Goal: Task Accomplishment & Management: Manage account settings

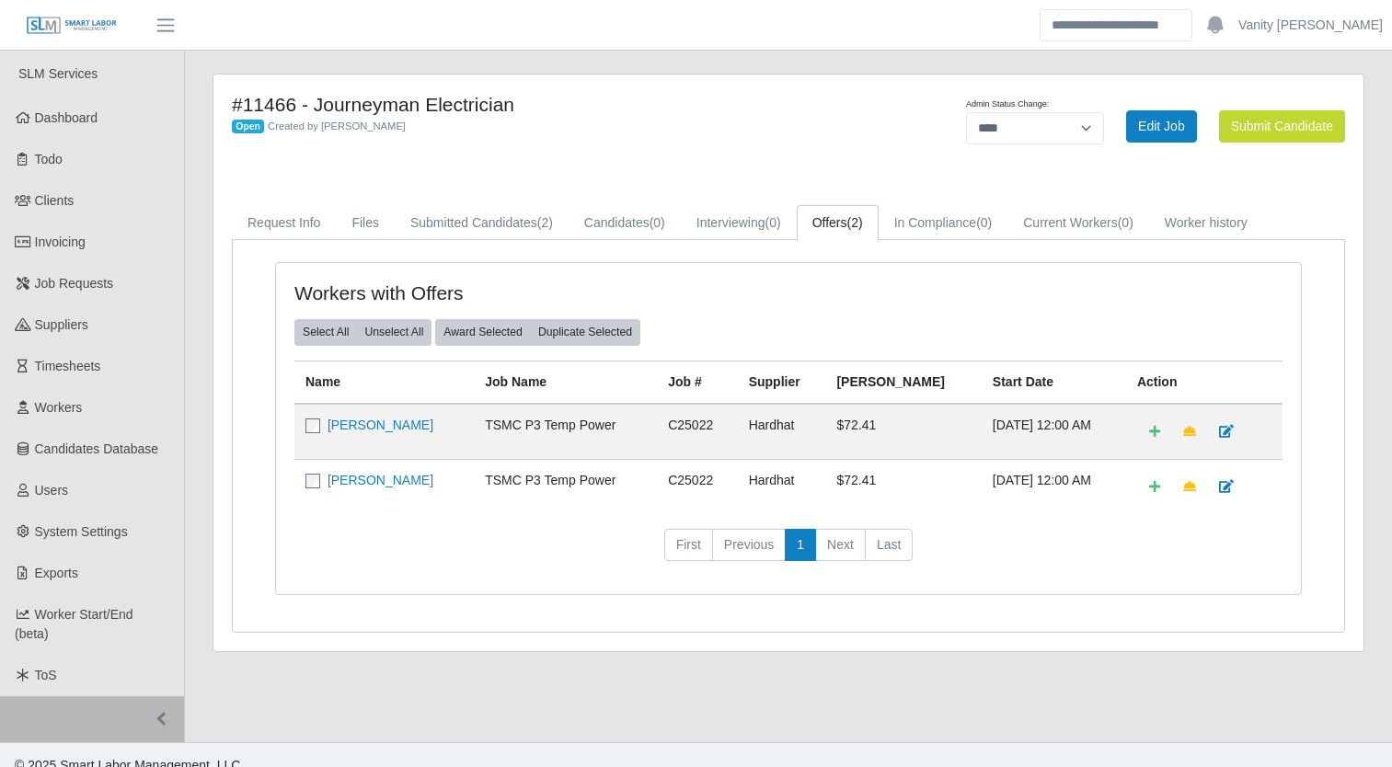
select select "****"
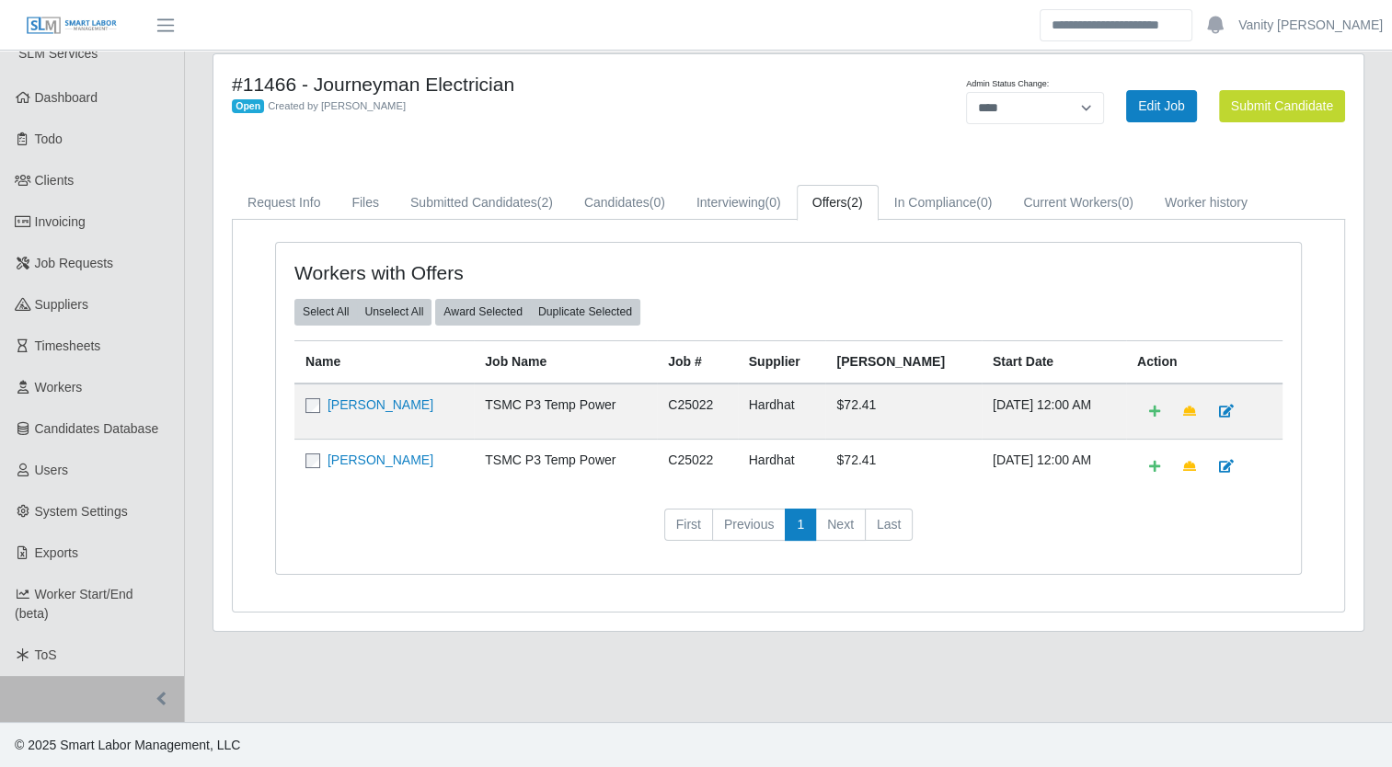
click at [467, 628] on div "#11466 - Journeyman Electrician Open Created by Jerrin Jaramillo Admin Status C…" at bounding box center [789, 353] width 1180 height 601
click at [58, 189] on link "Clients" at bounding box center [92, 180] width 184 height 41
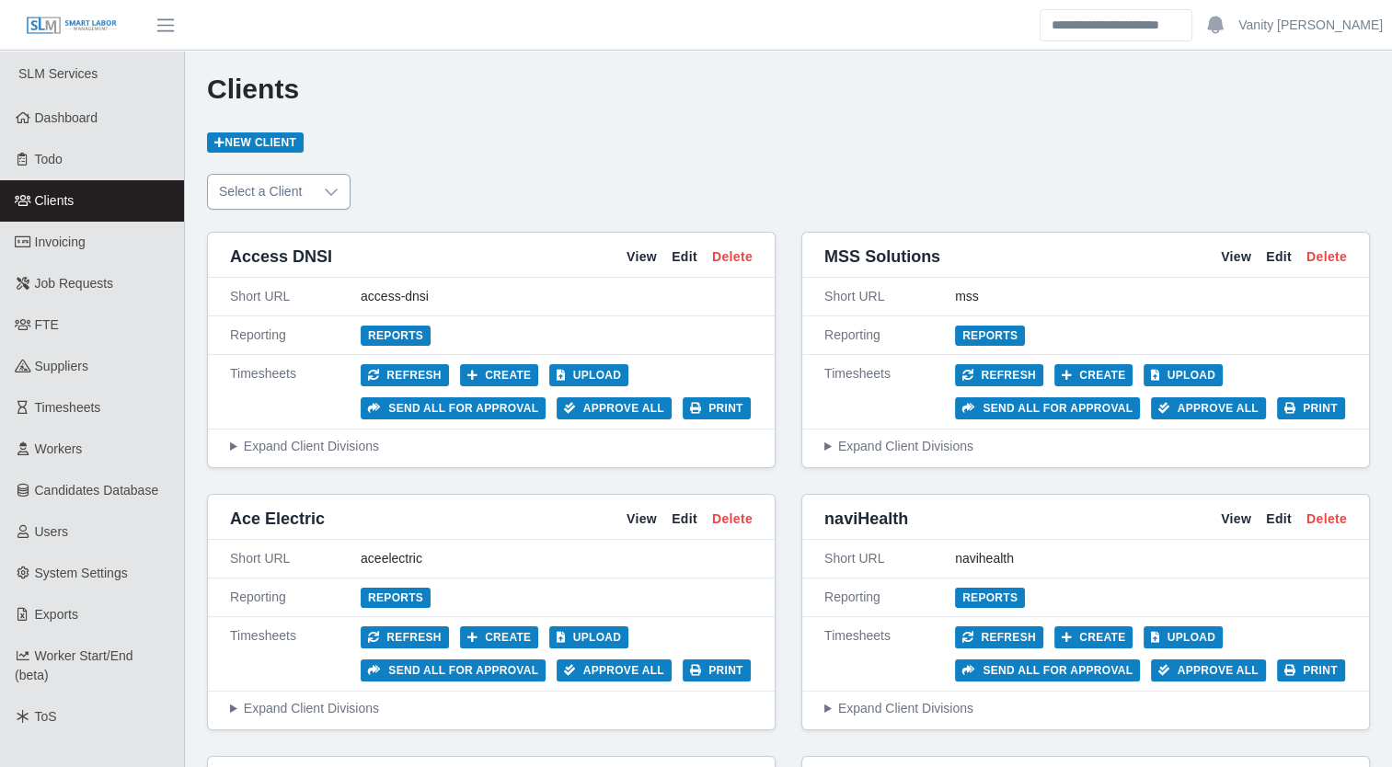
click at [313, 190] on div at bounding box center [331, 192] width 37 height 34
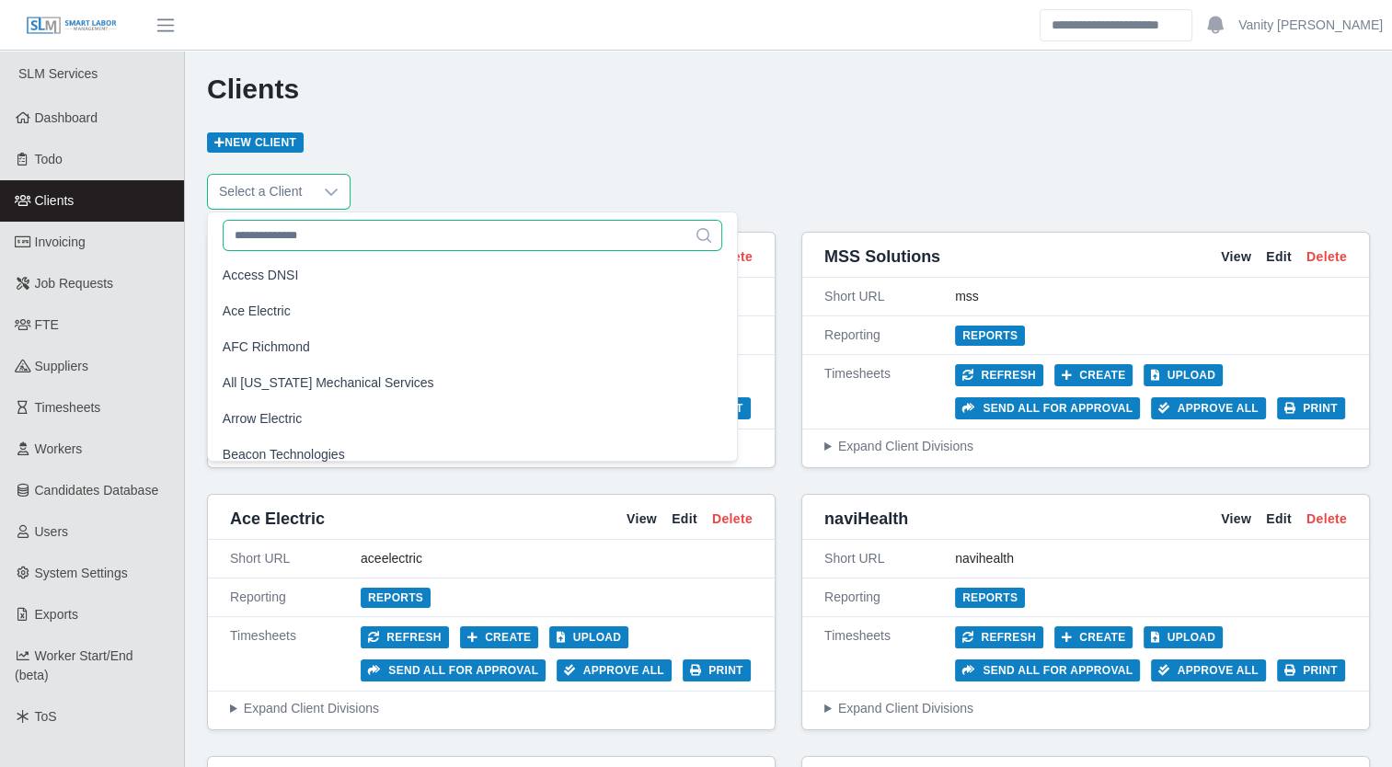
click at [301, 244] on input "text" at bounding box center [473, 235] width 501 height 31
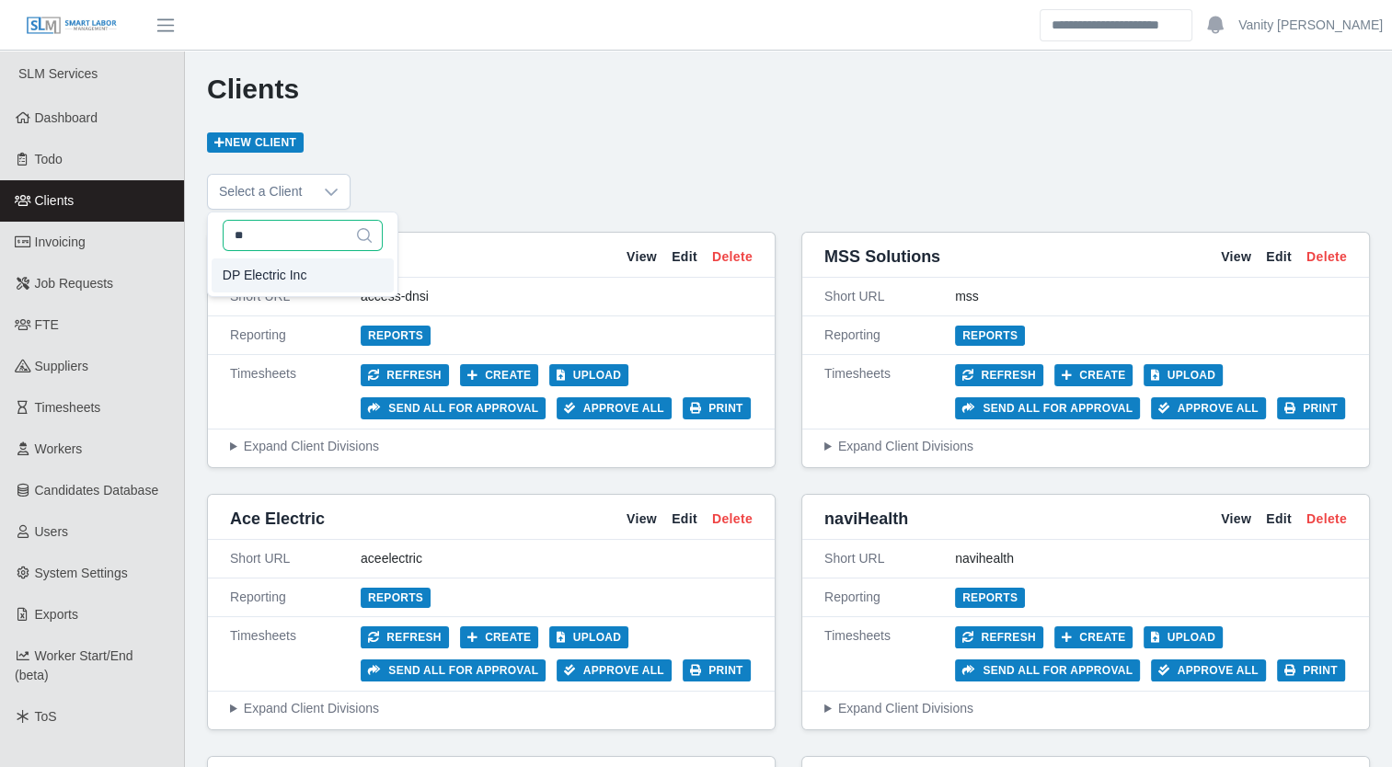
type input "**"
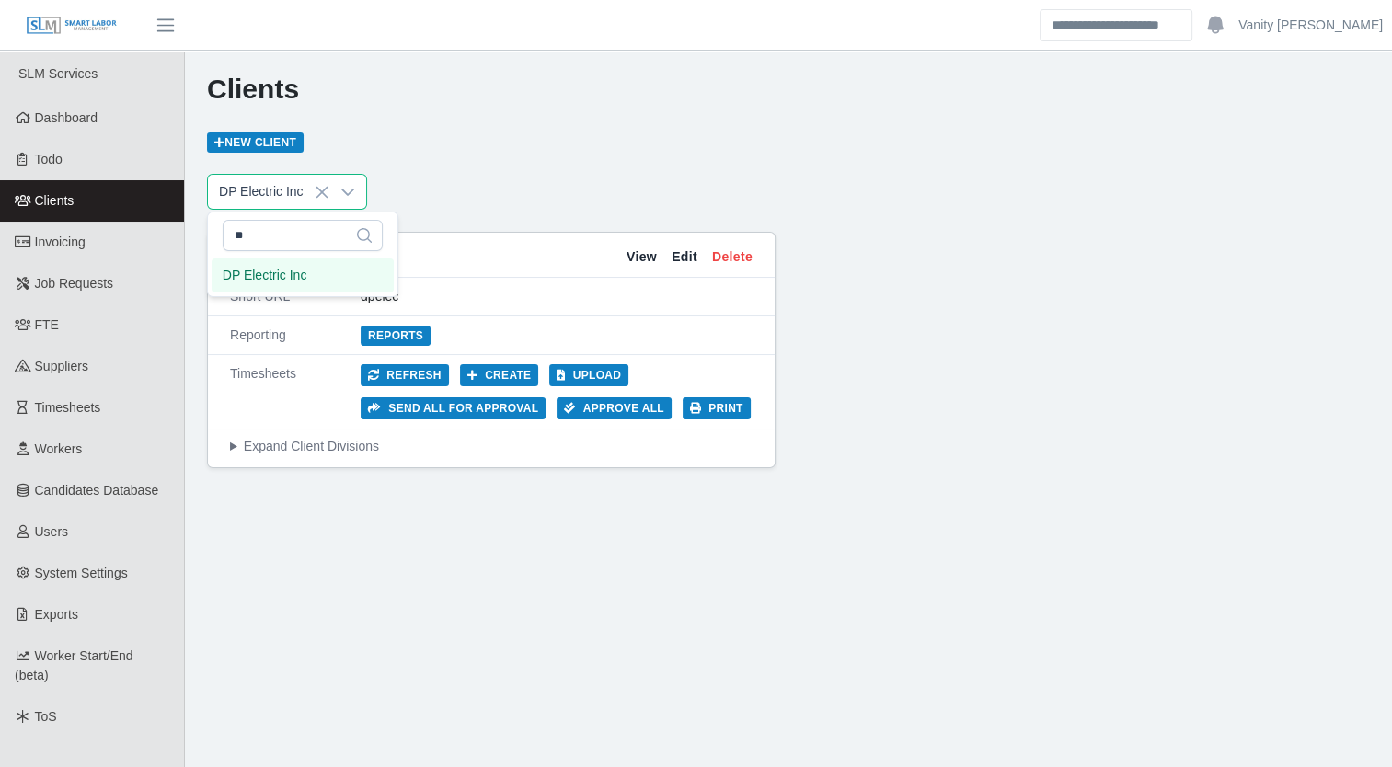
click at [298, 275] on span "DP Electric Inc" at bounding box center [265, 275] width 85 height 19
click at [636, 255] on link "View" at bounding box center [642, 257] width 30 height 19
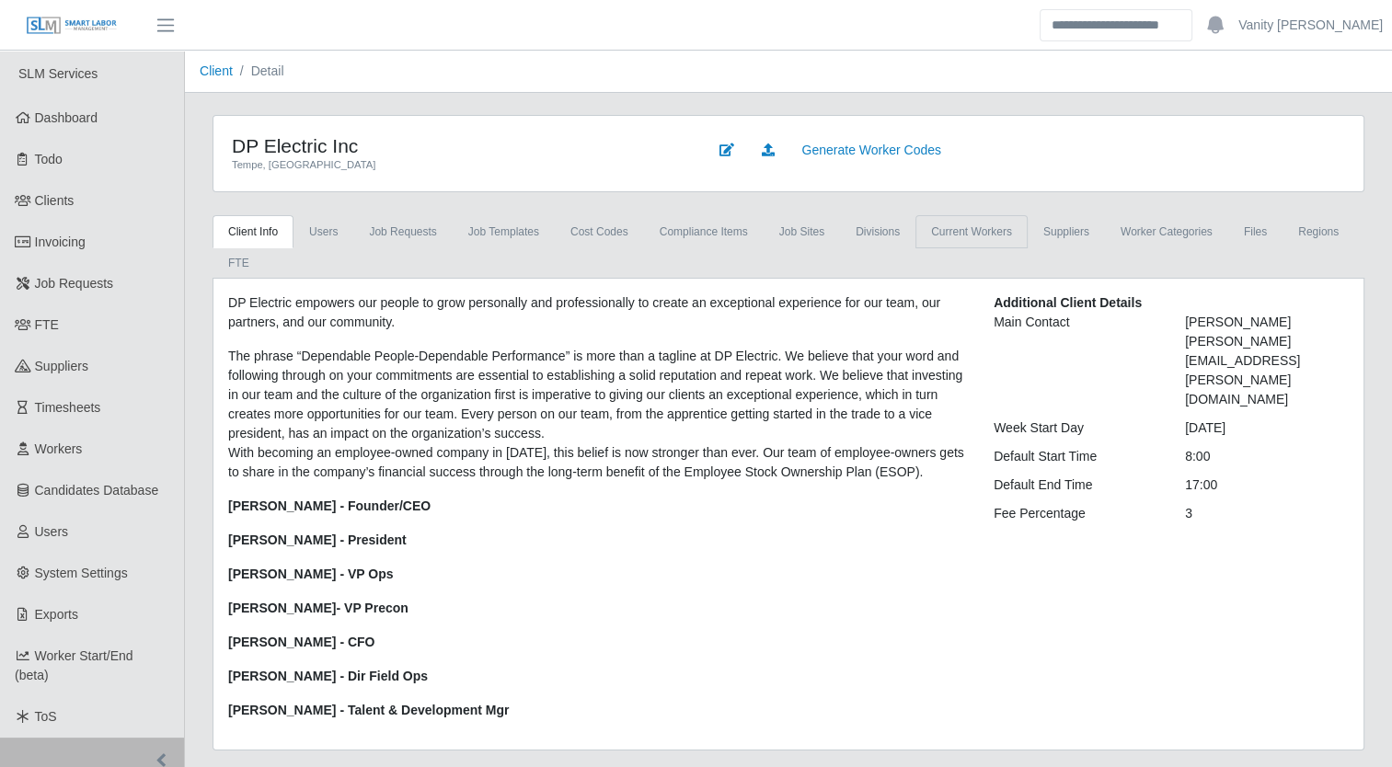
click at [1005, 222] on link "Current Workers" at bounding box center [972, 231] width 112 height 33
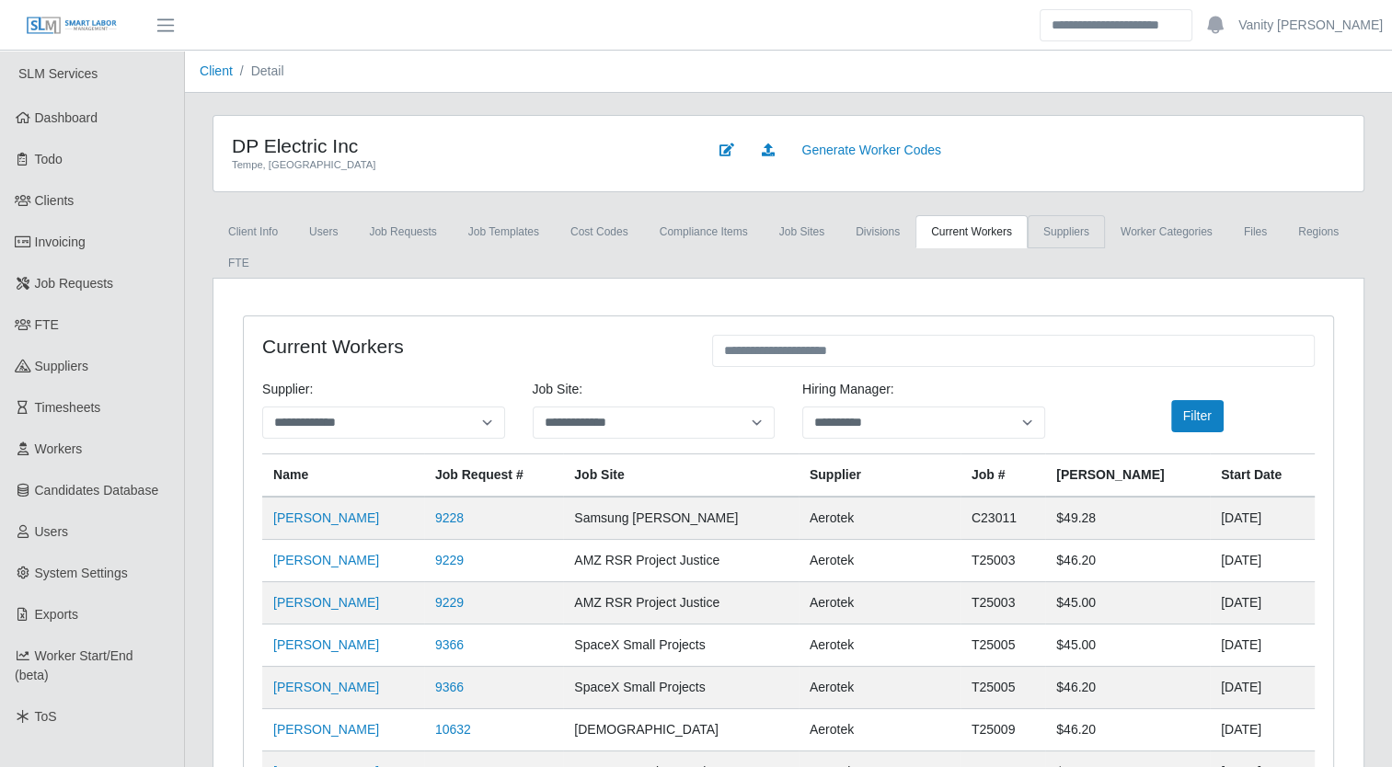
click at [1053, 228] on link "Suppliers" at bounding box center [1066, 231] width 77 height 33
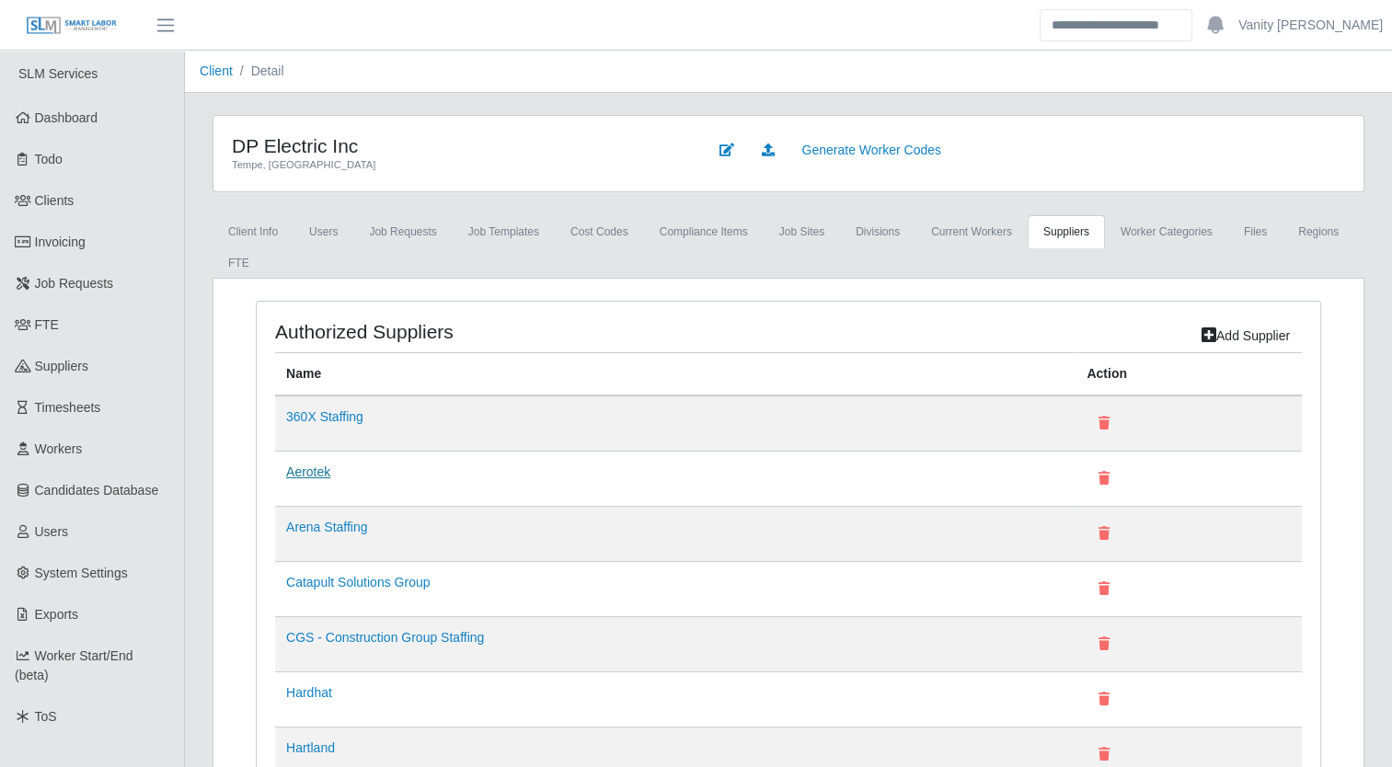
click at [294, 466] on link "Aerotek" at bounding box center [308, 472] width 44 height 15
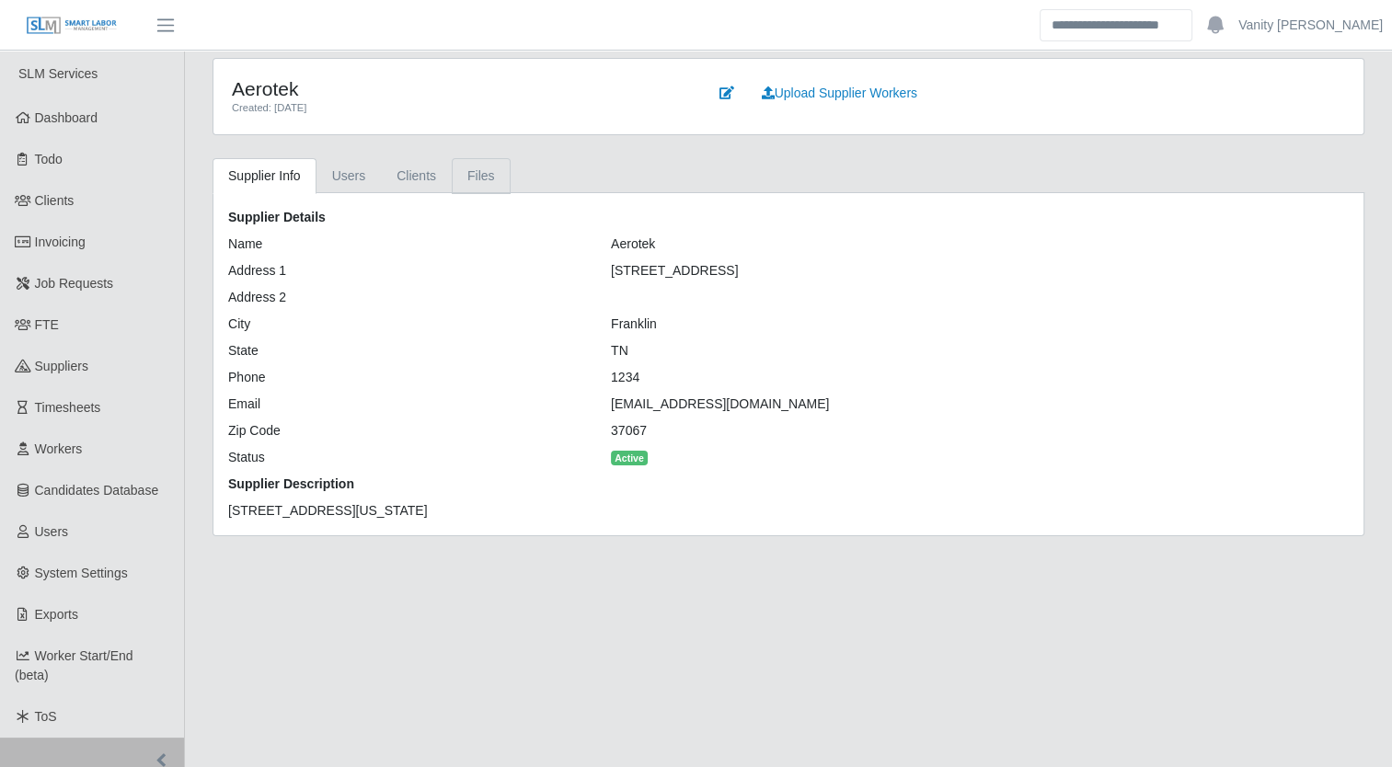
click at [471, 179] on link "Files" at bounding box center [481, 176] width 59 height 36
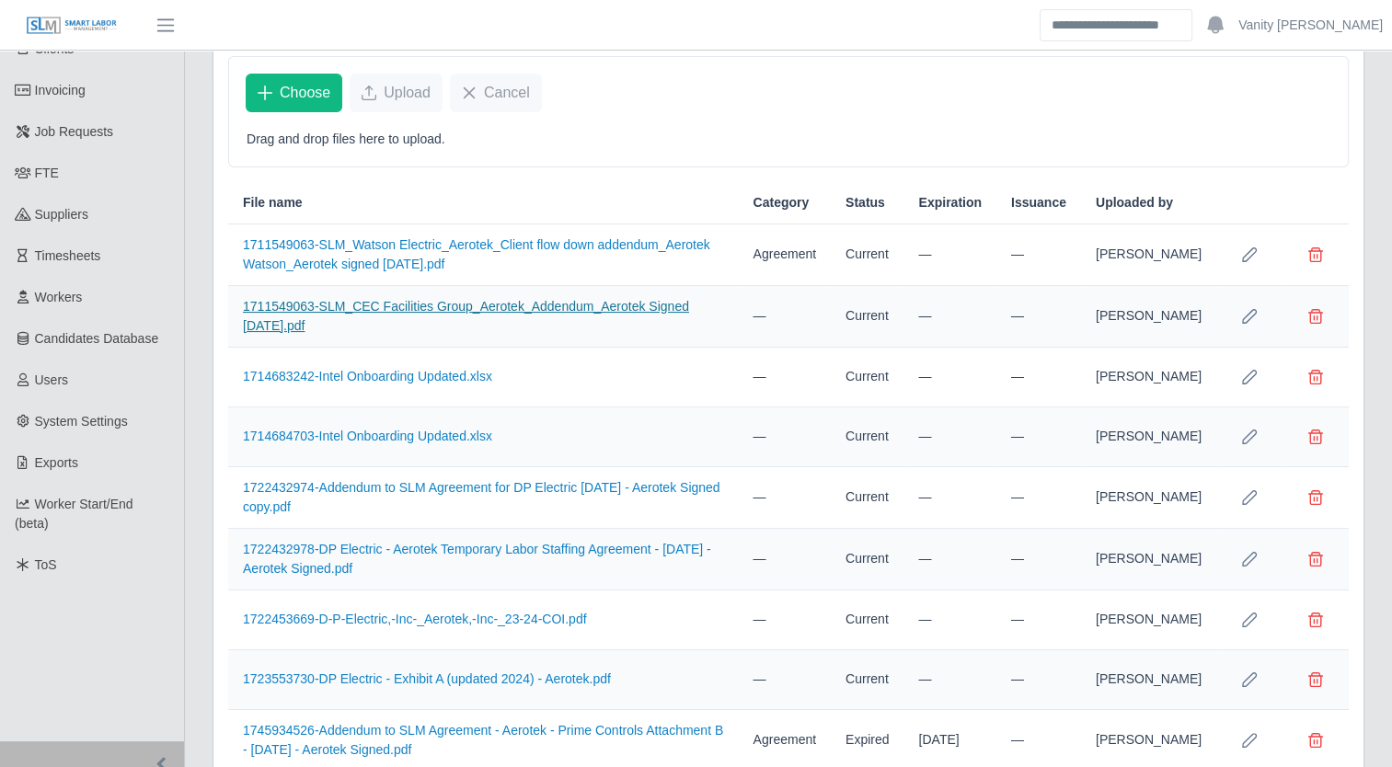
scroll to position [184, 0]
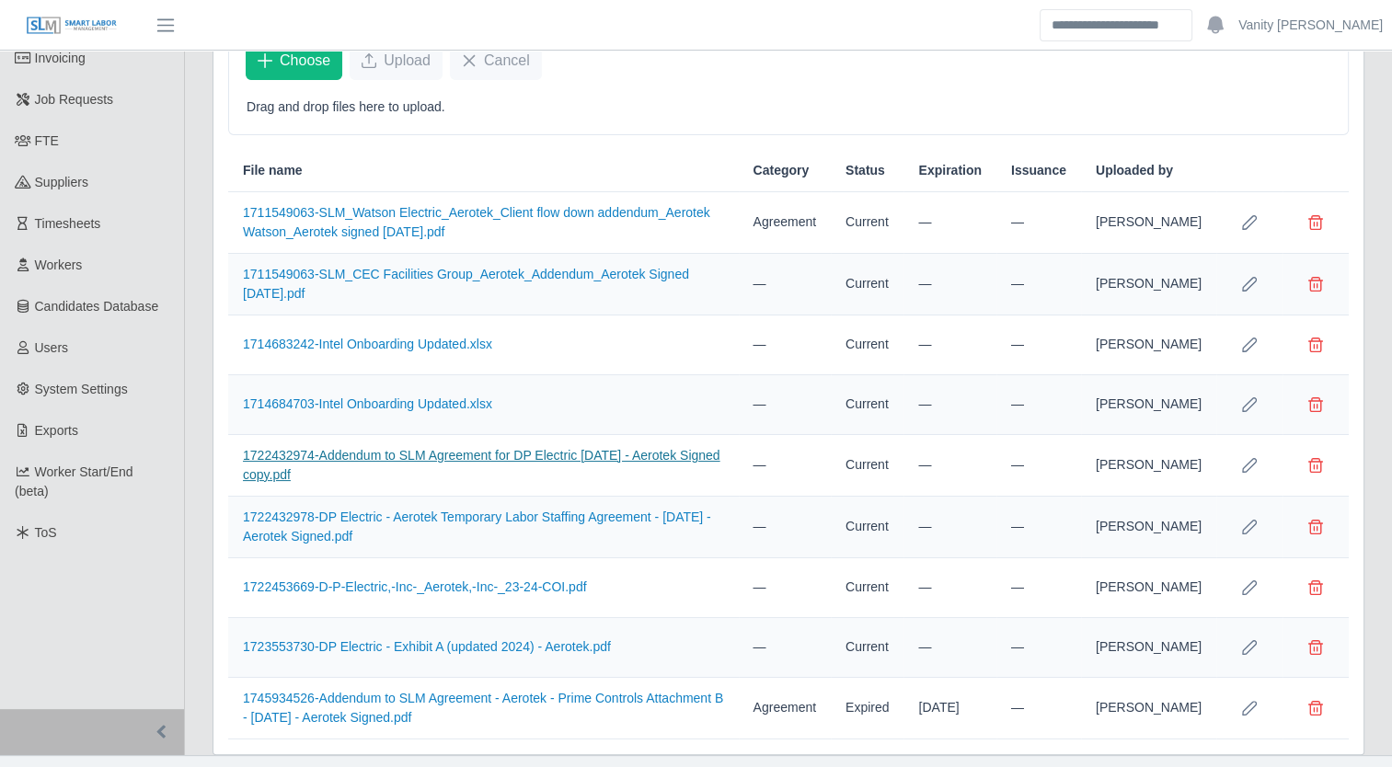
click at [500, 456] on link "1722432974-Addendum to SLM Agreement for DP Electric 07.30.24 - Aerotek Signed …" at bounding box center [482, 465] width 478 height 34
click at [385, 647] on link "1723553730-DP Electric - Exhibit A (updated 2024) - Aerotek.pdf" at bounding box center [427, 647] width 368 height 15
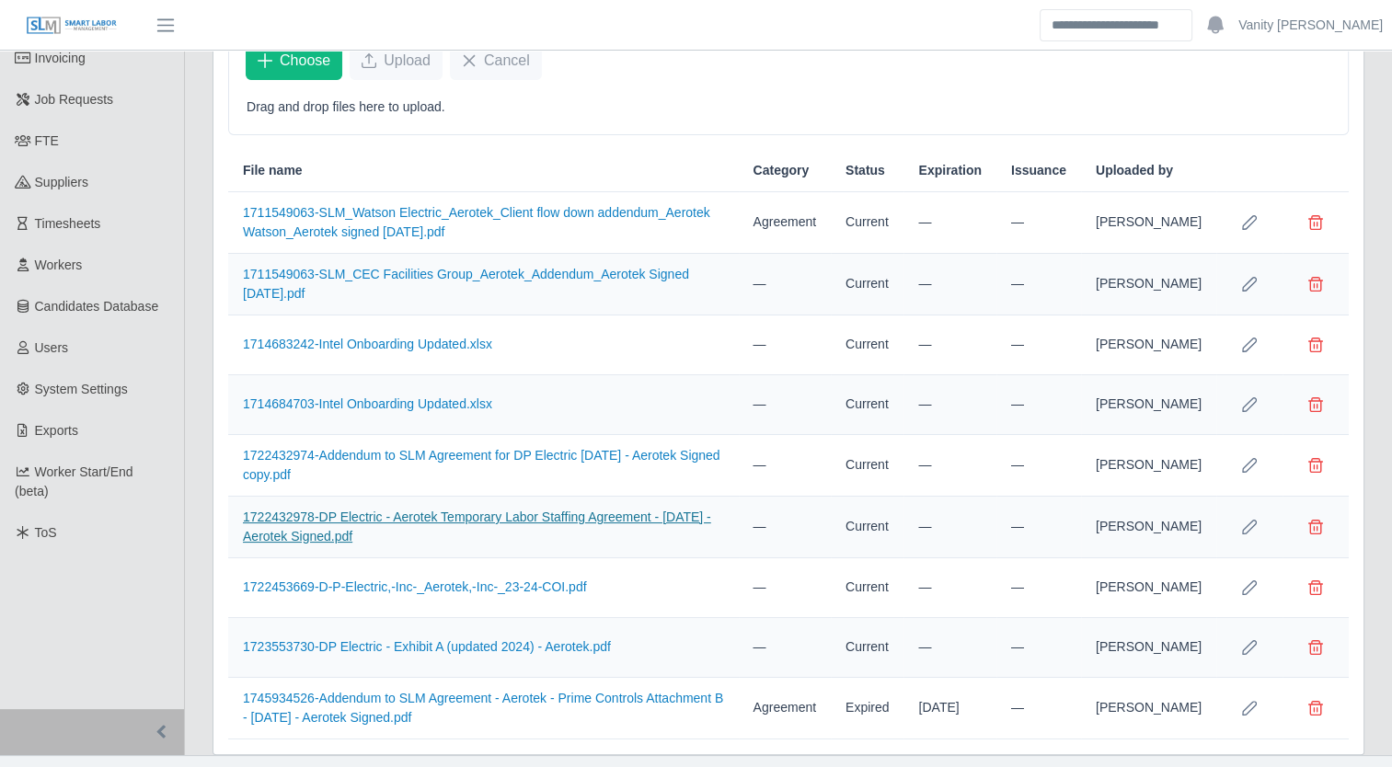
click at [323, 526] on link "1722432978-DP Electric - Aerotek Temporary Labor Staffing Agreement - 07.29.24 …" at bounding box center [477, 527] width 468 height 34
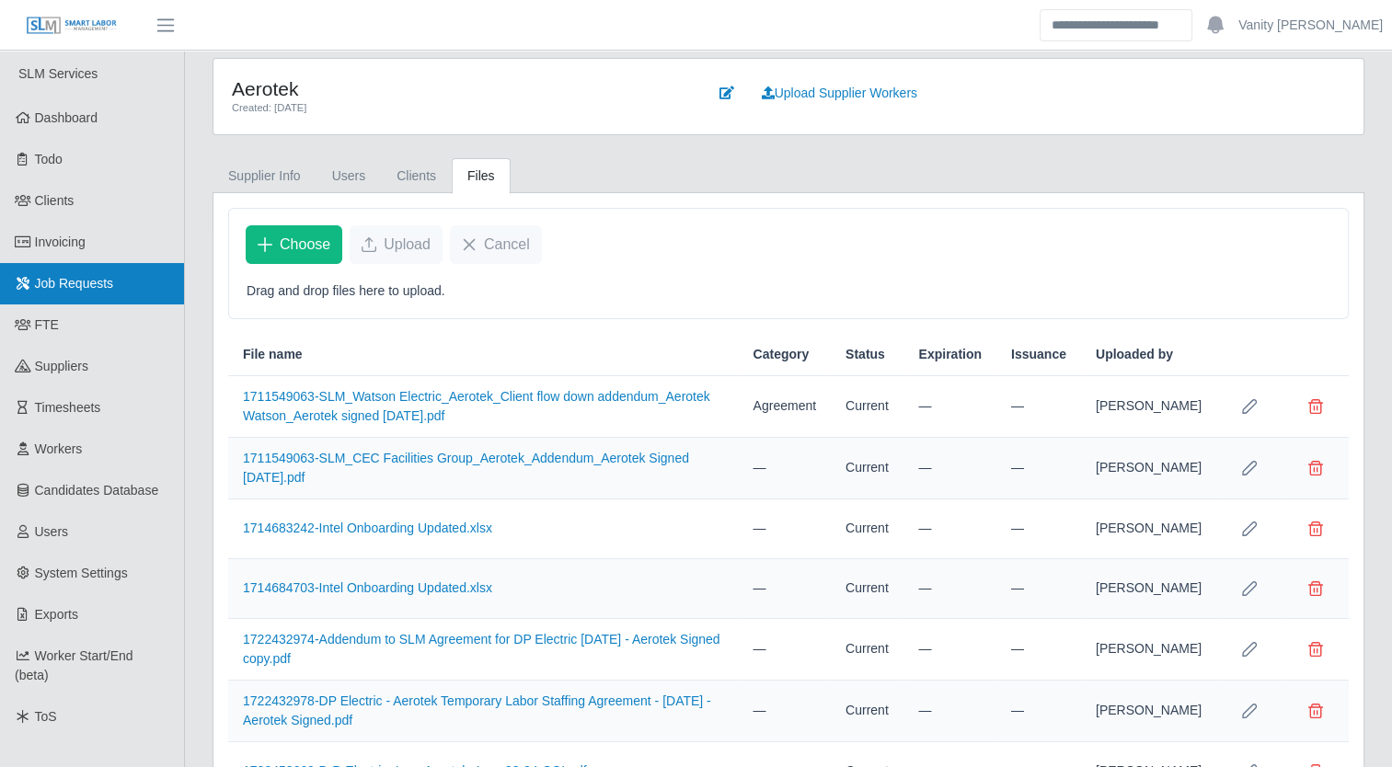
click at [50, 288] on span "Job Requests" at bounding box center [74, 283] width 79 height 15
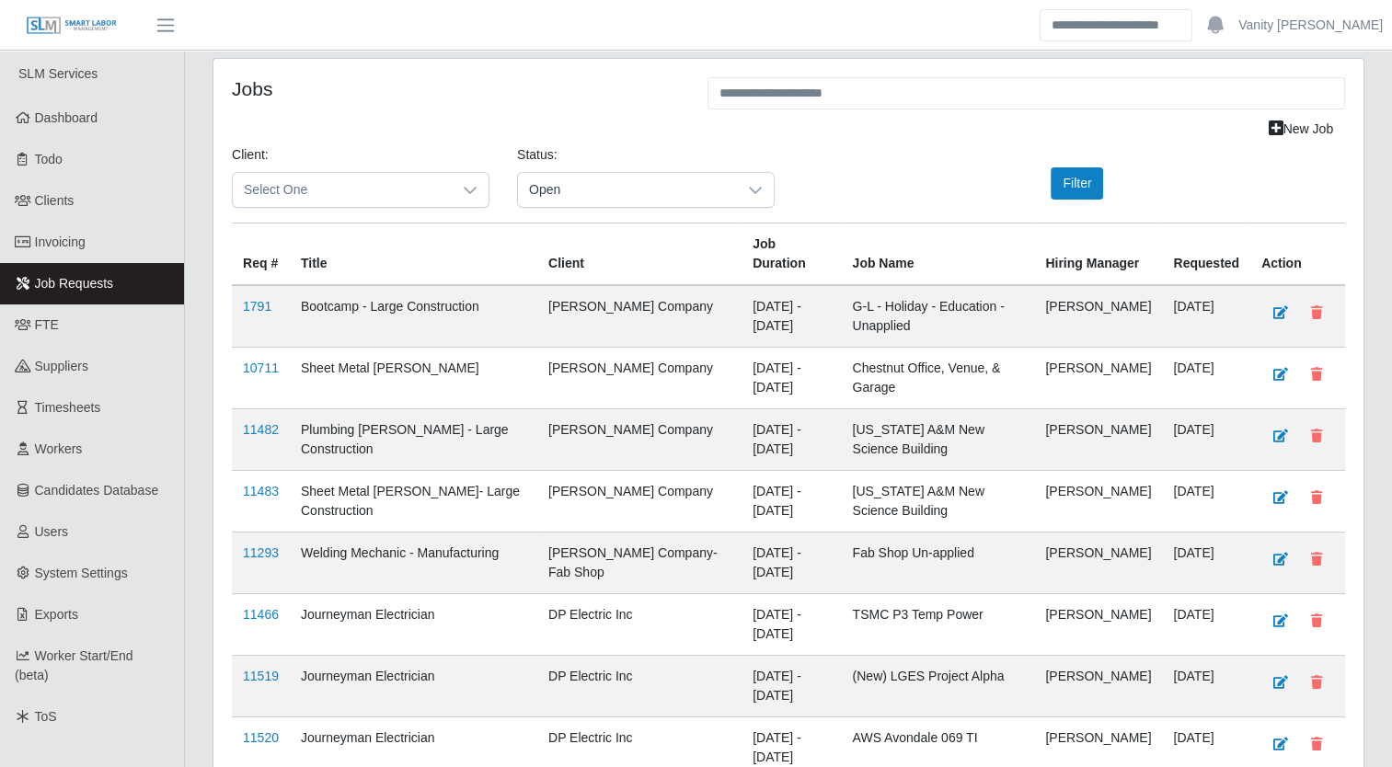
scroll to position [92, 0]
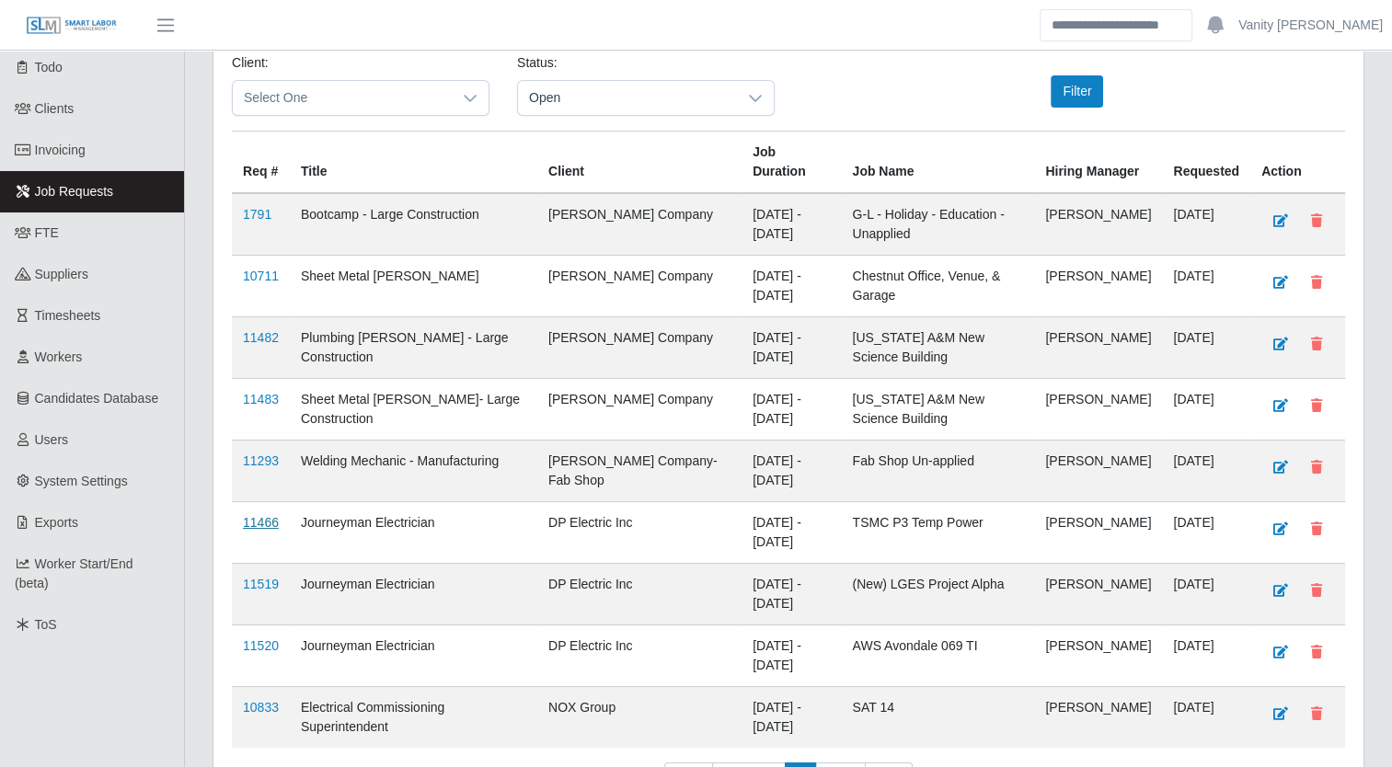
click at [272, 522] on link "11466" at bounding box center [261, 522] width 36 height 15
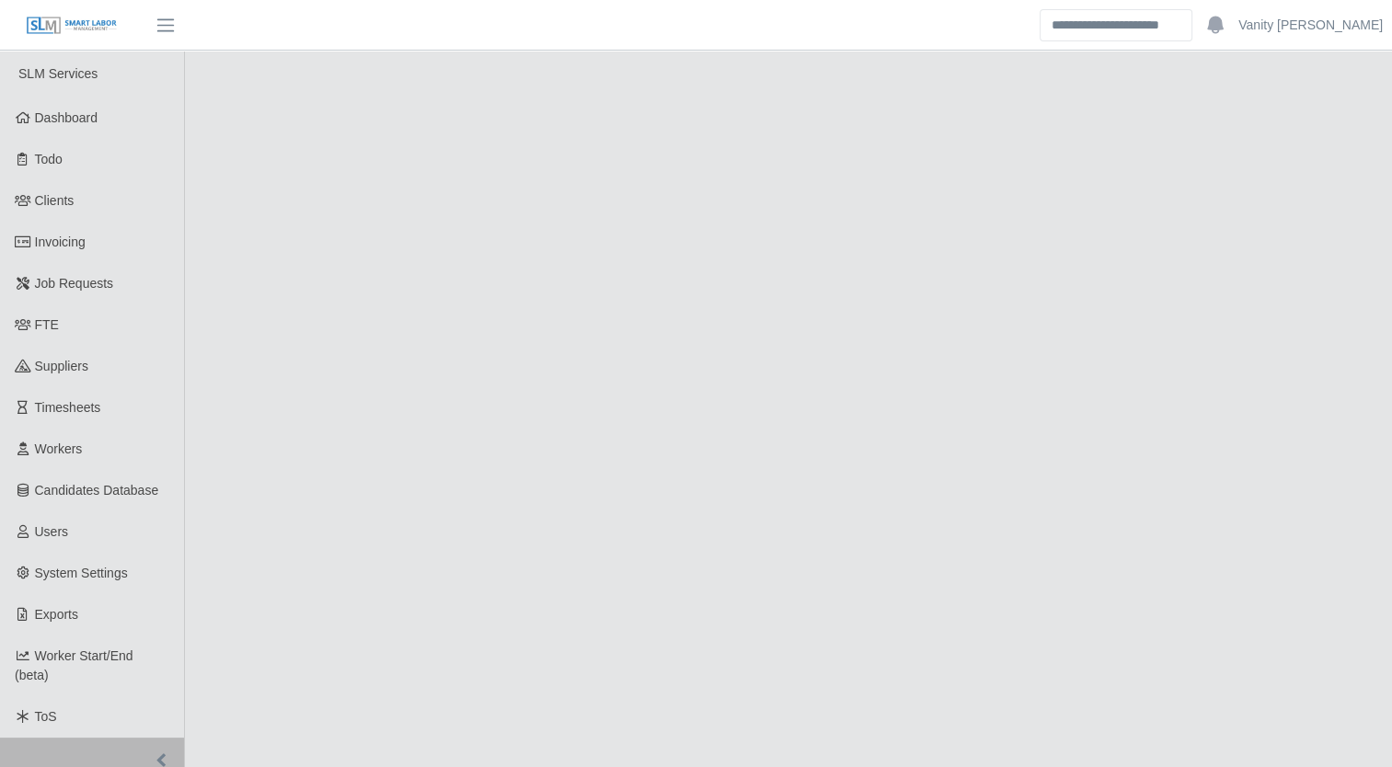
select select "****"
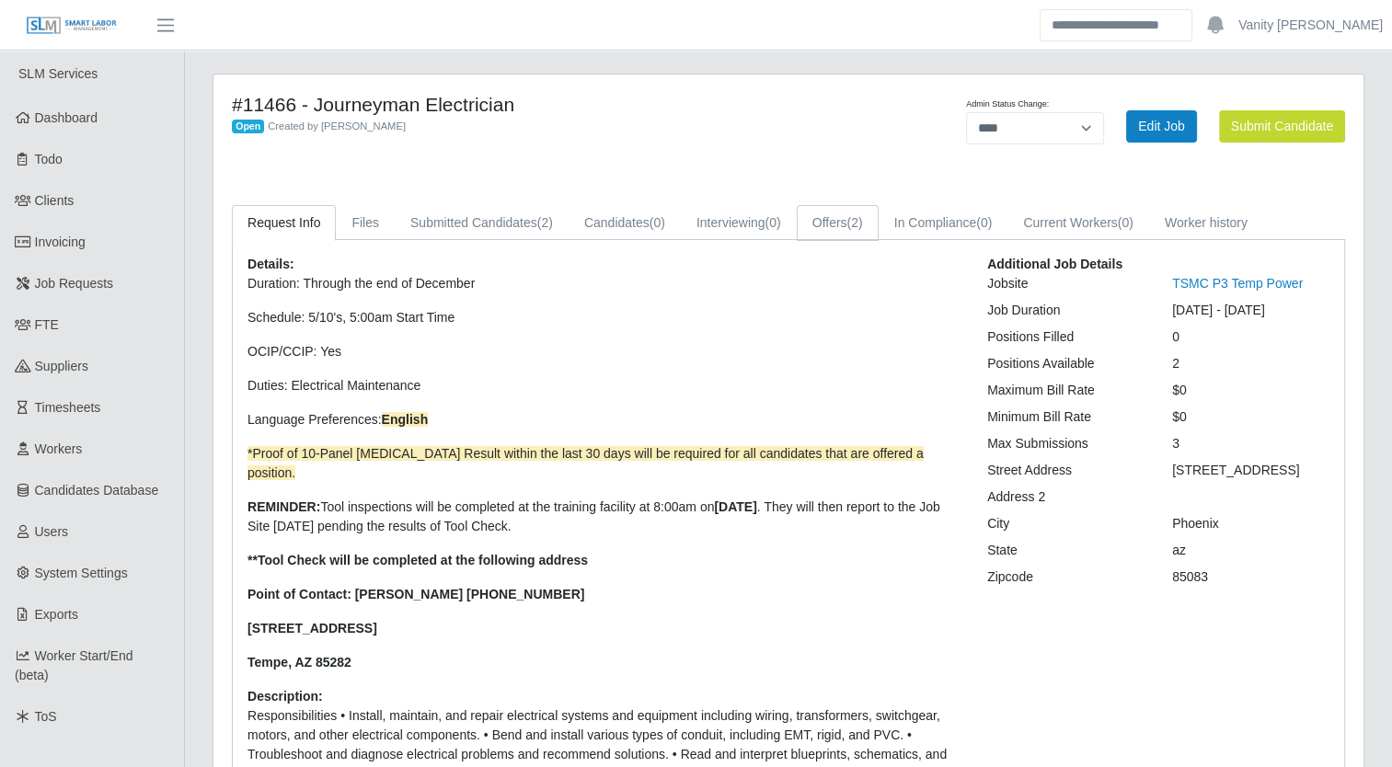
click at [852, 219] on span "(2)" at bounding box center [855, 222] width 16 height 15
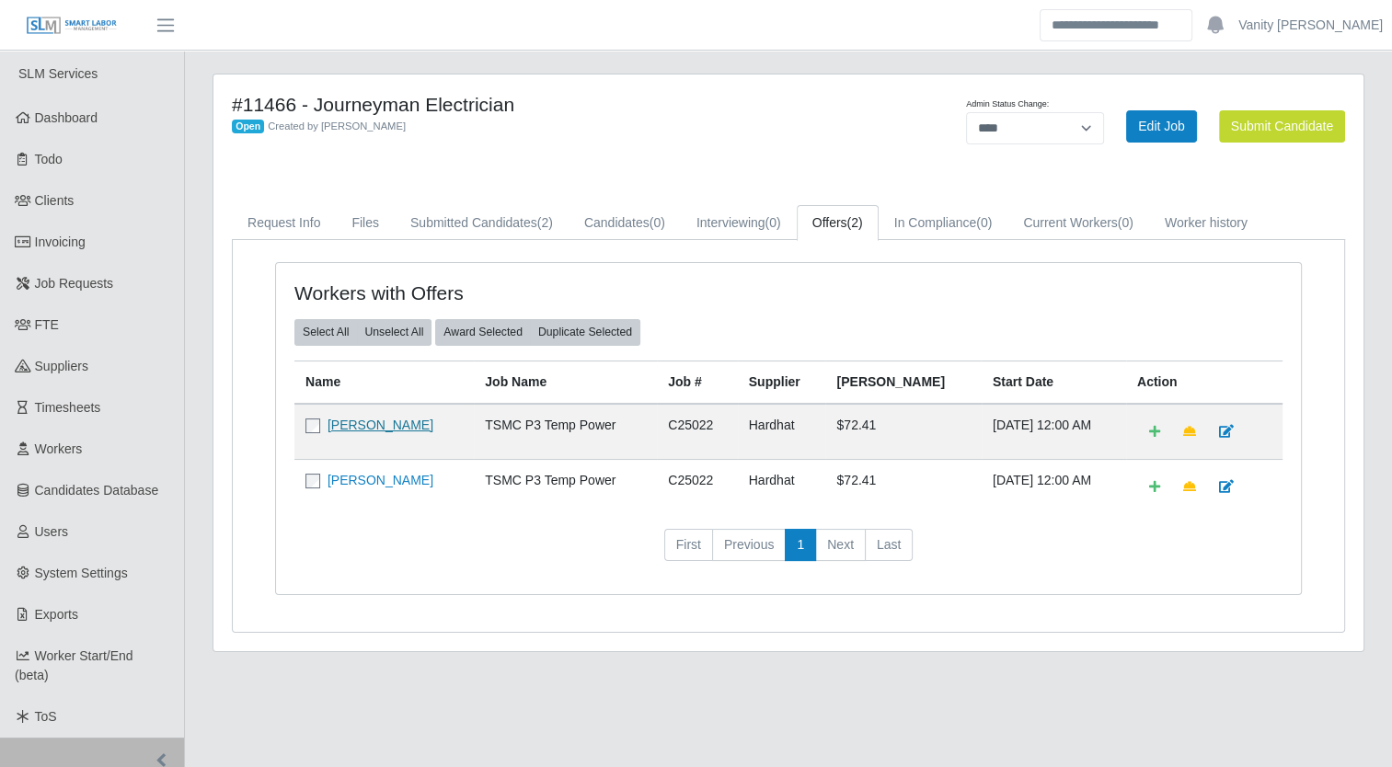
click at [364, 421] on link "[PERSON_NAME]" at bounding box center [381, 425] width 106 height 15
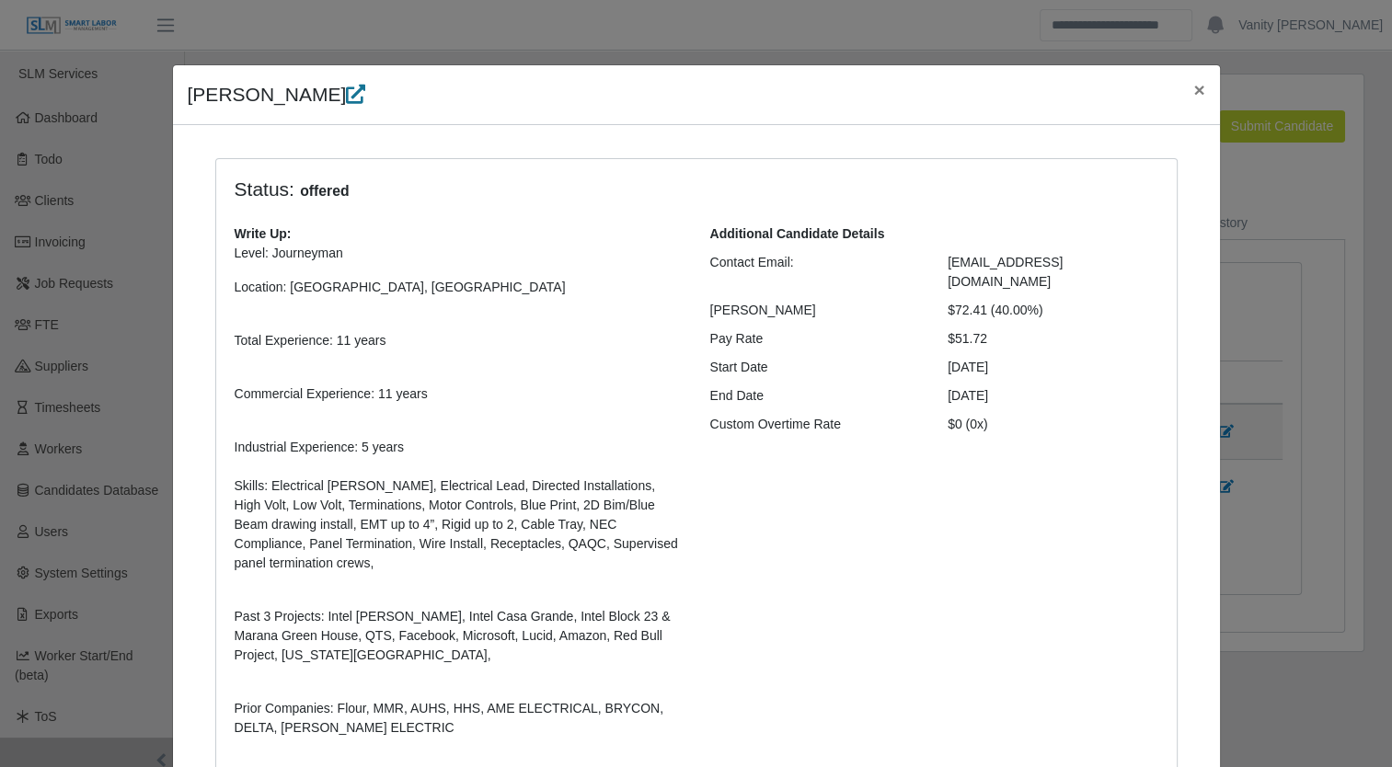
click at [346, 104] on icon at bounding box center [355, 94] width 19 height 19
click at [1196, 90] on span "×" at bounding box center [1198, 89] width 11 height 21
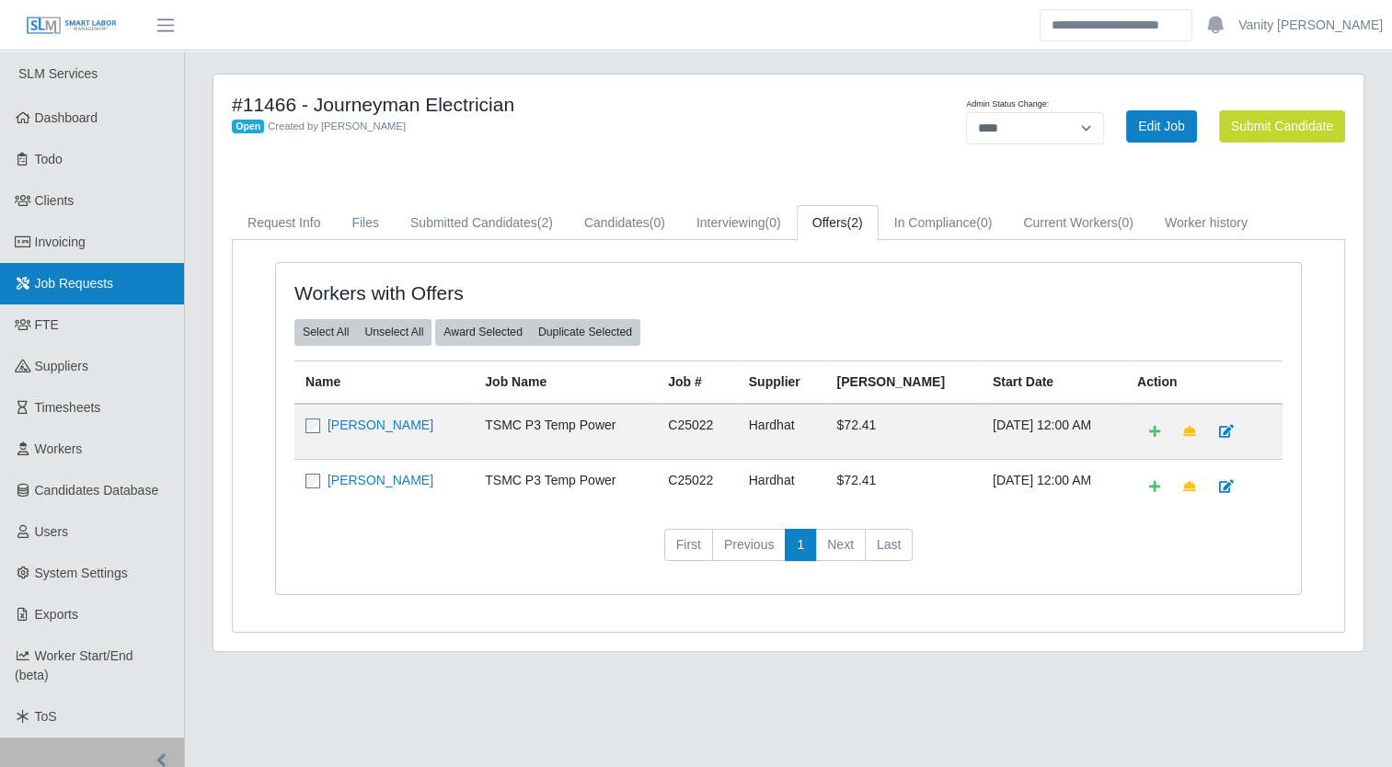
click at [98, 281] on span "Job Requests" at bounding box center [74, 283] width 79 height 15
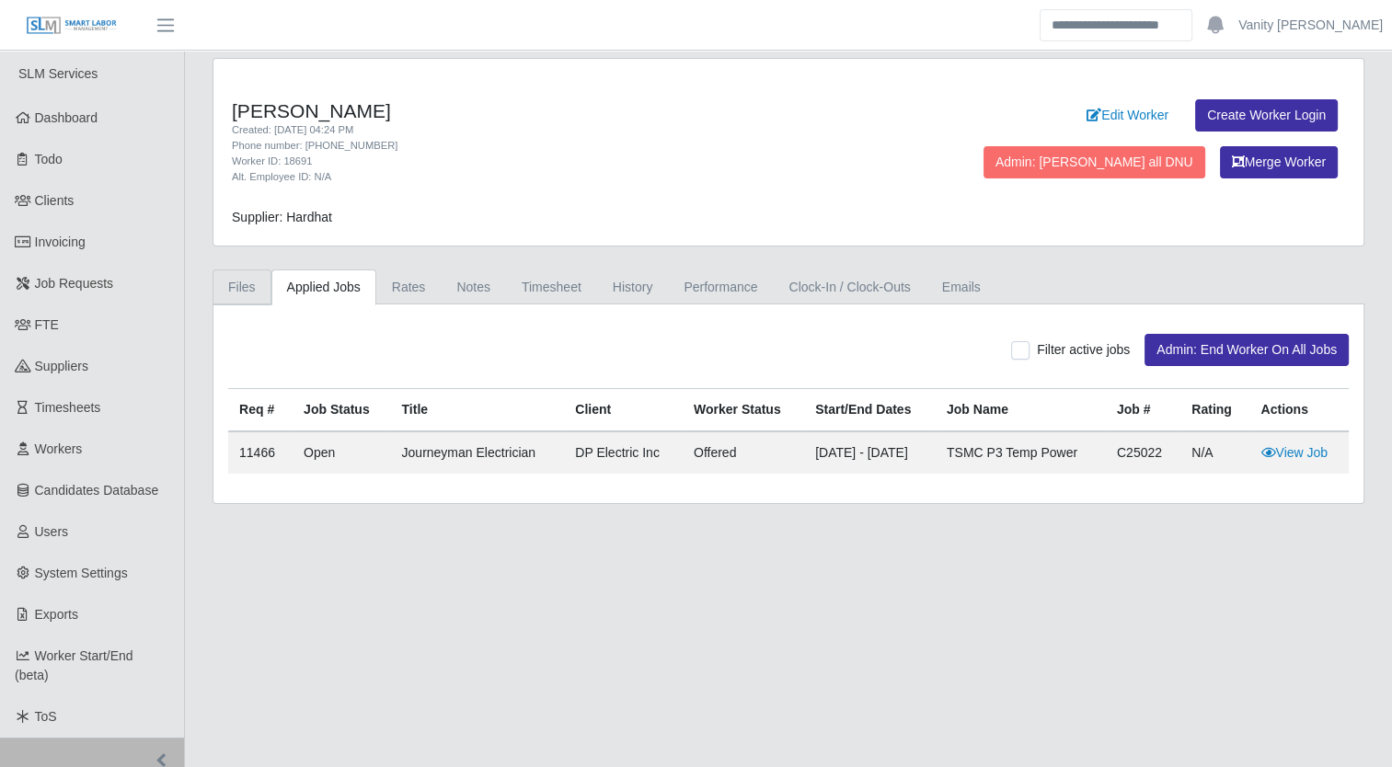
click at [251, 293] on link "Files" at bounding box center [242, 288] width 59 height 36
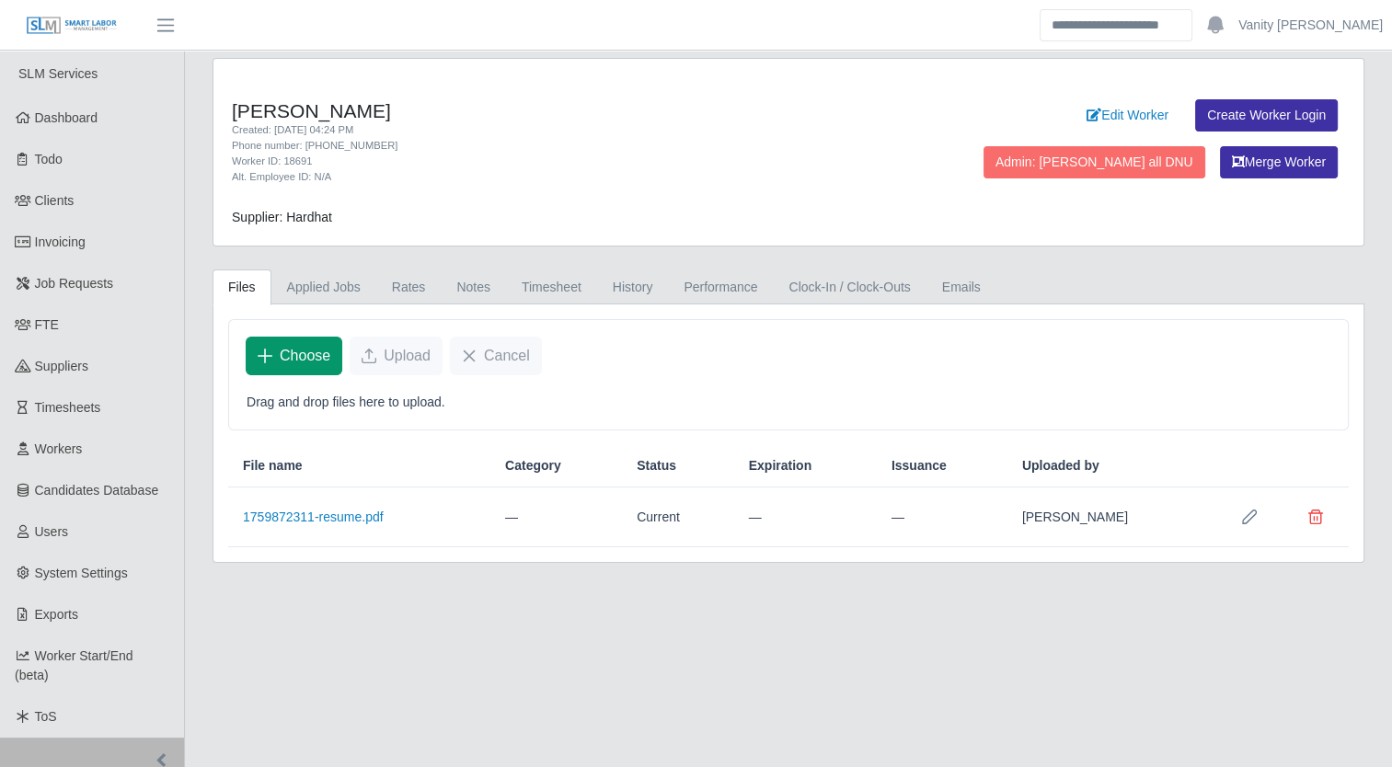
click at [290, 357] on span "Choose" at bounding box center [305, 356] width 51 height 22
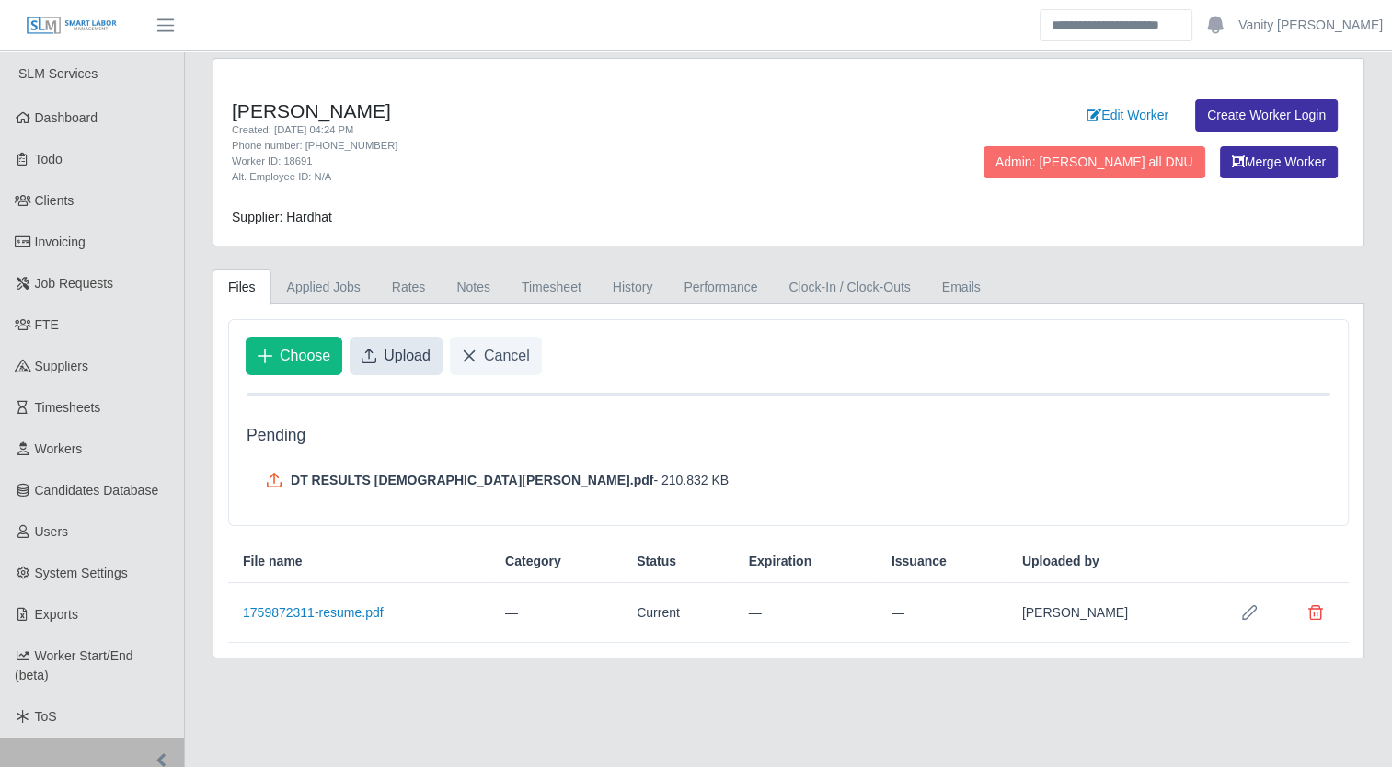
click at [421, 352] on span "Upload" at bounding box center [407, 356] width 47 height 22
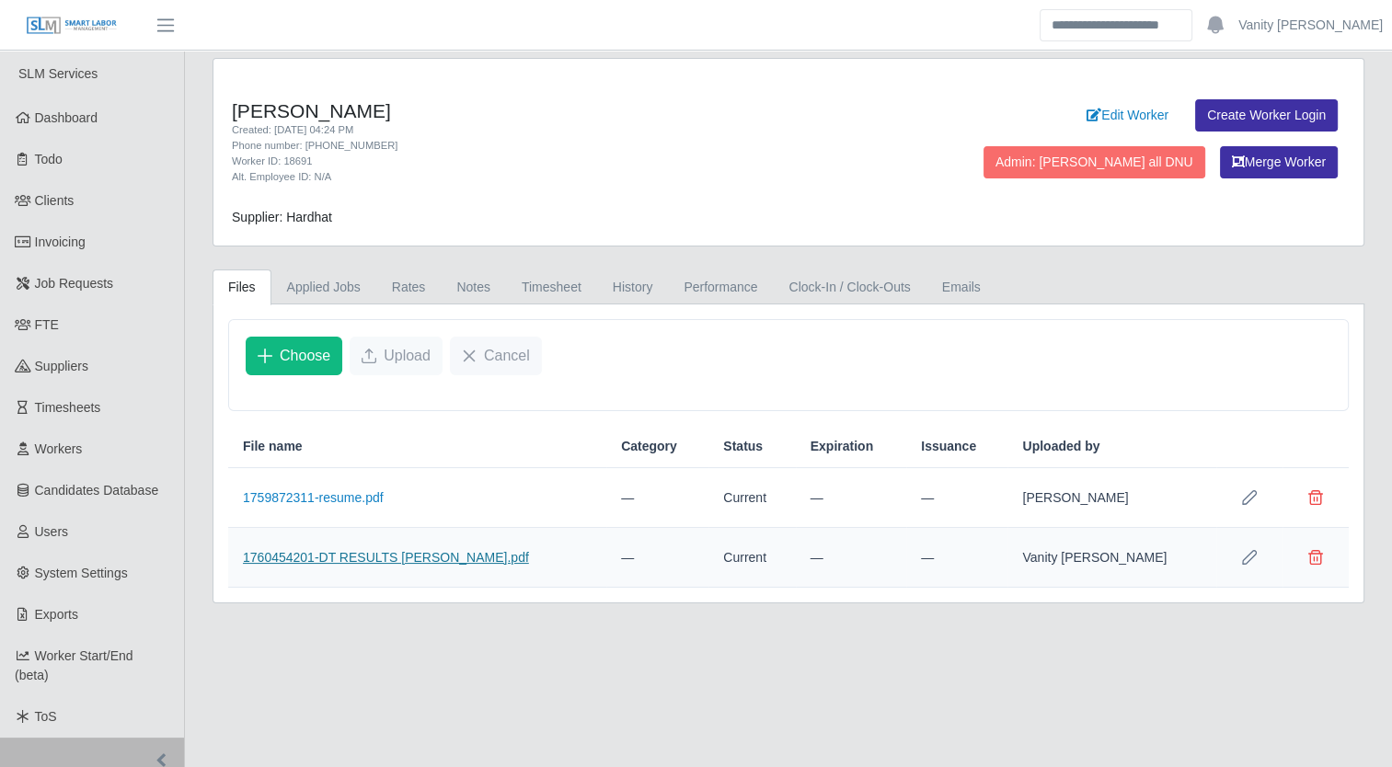
click at [282, 555] on link "1760454201-DT RESULTS [PERSON_NAME].pdf" at bounding box center [386, 557] width 286 height 15
click at [1259, 557] on button "Row Edit" at bounding box center [1249, 557] width 37 height 37
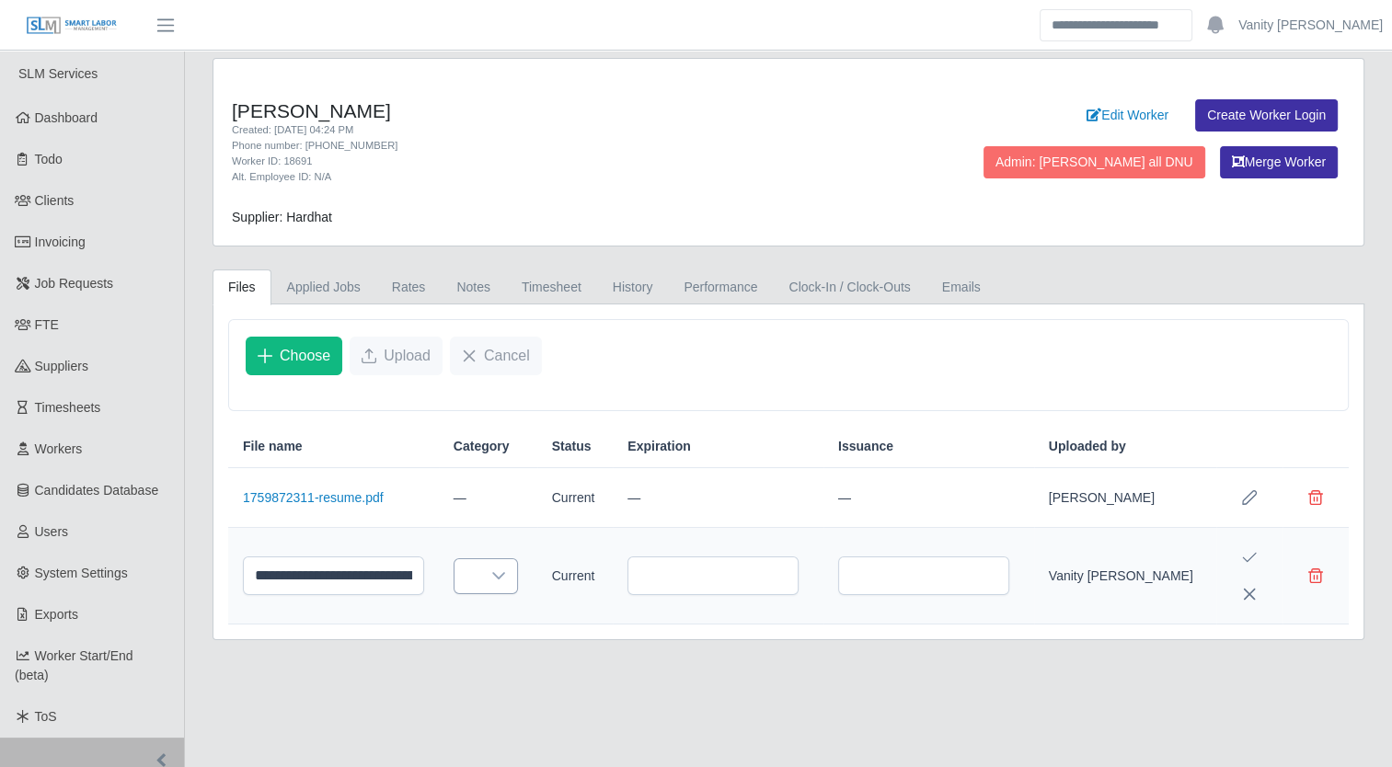
click at [506, 573] on icon at bounding box center [498, 576] width 15 height 15
click at [536, 465] on span "Drug Test" at bounding box center [542, 463] width 104 height 19
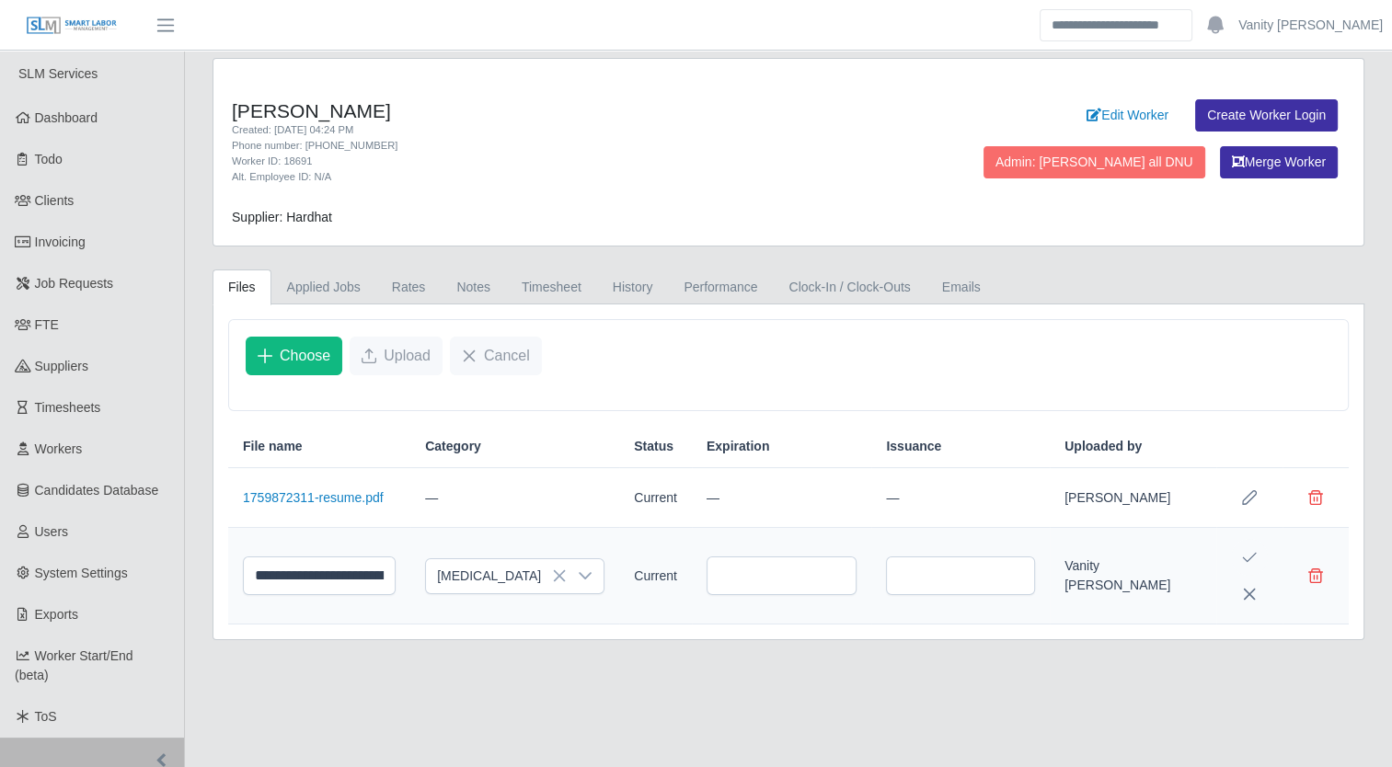
click at [1249, 550] on icon "Save Edit" at bounding box center [1249, 557] width 15 height 15
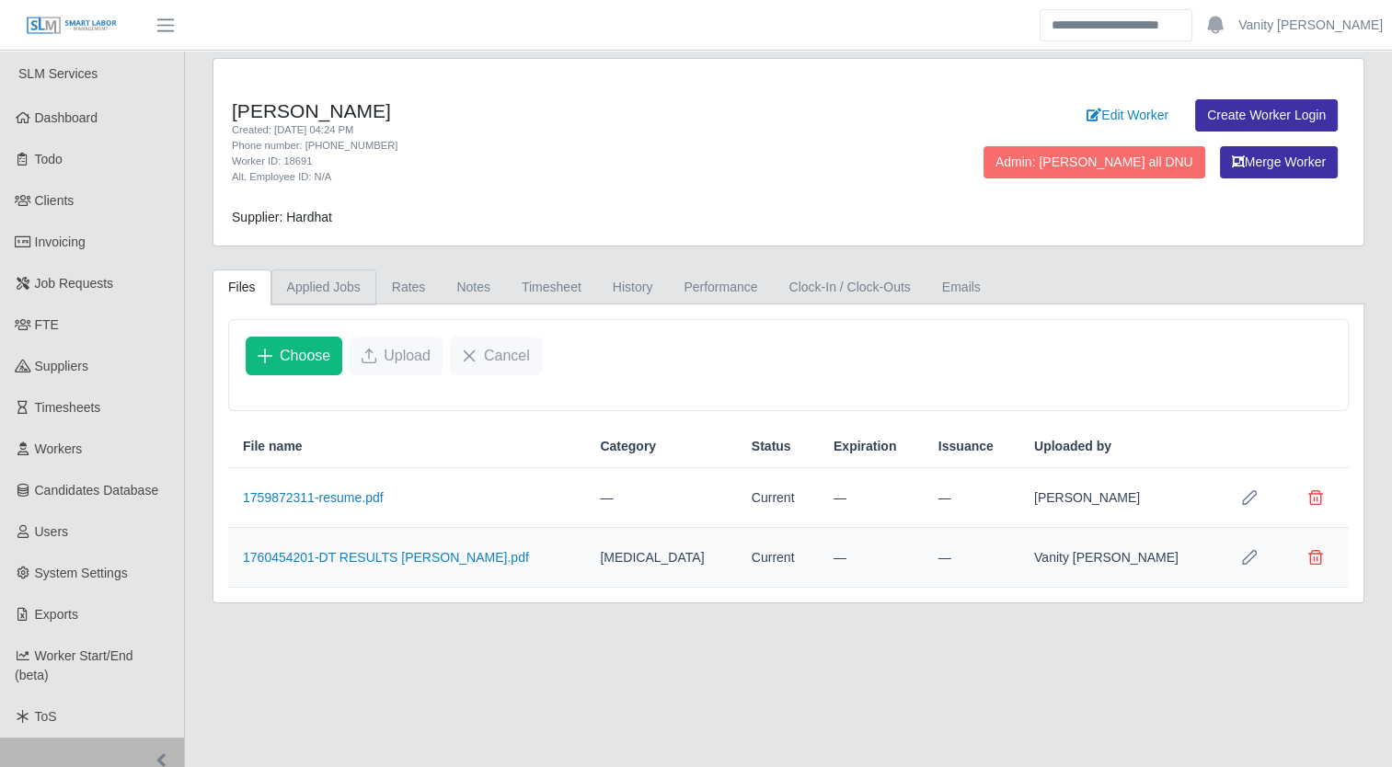
click at [313, 276] on link "Applied Jobs" at bounding box center [323, 288] width 105 height 36
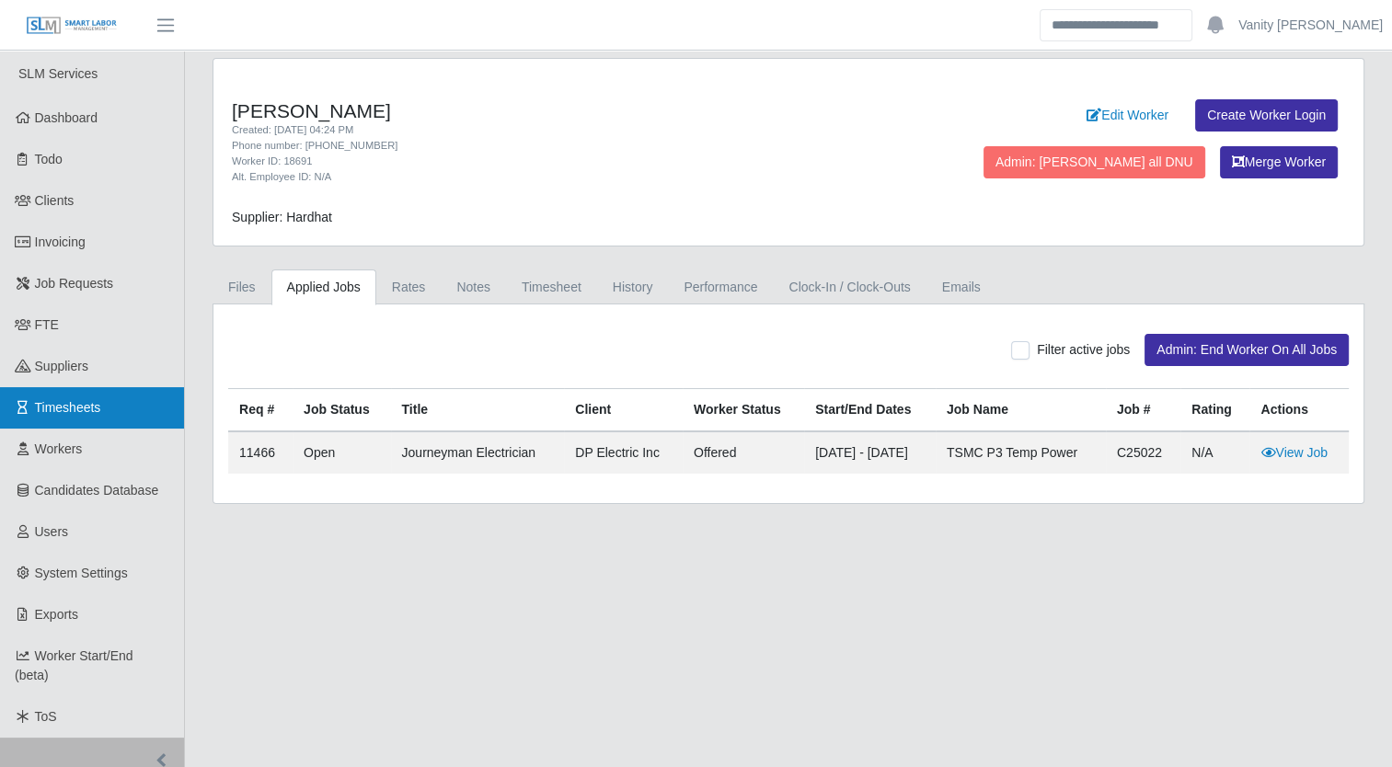
click at [98, 397] on link "Timesheets" at bounding box center [92, 407] width 184 height 41
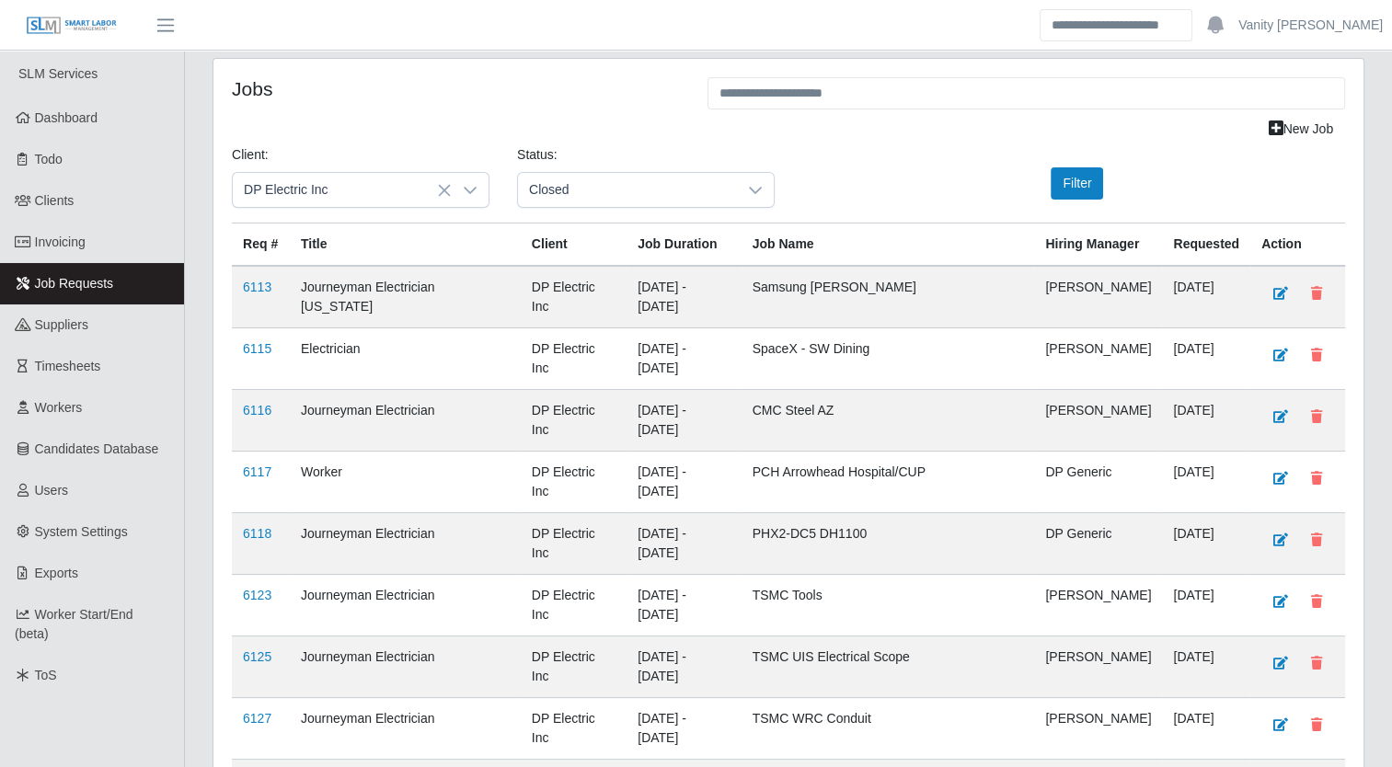
click at [106, 289] on span "Job Requests" at bounding box center [74, 283] width 79 height 15
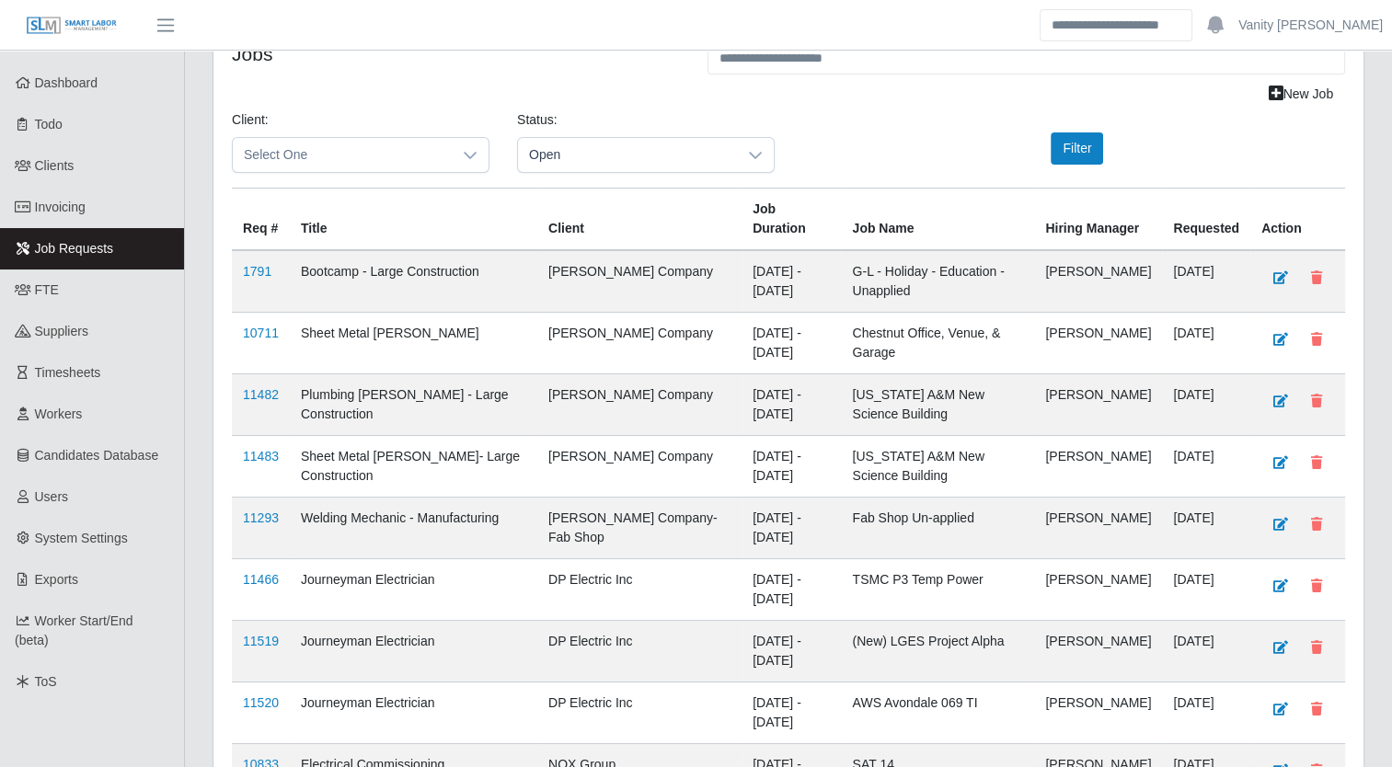
scroll to position [92, 0]
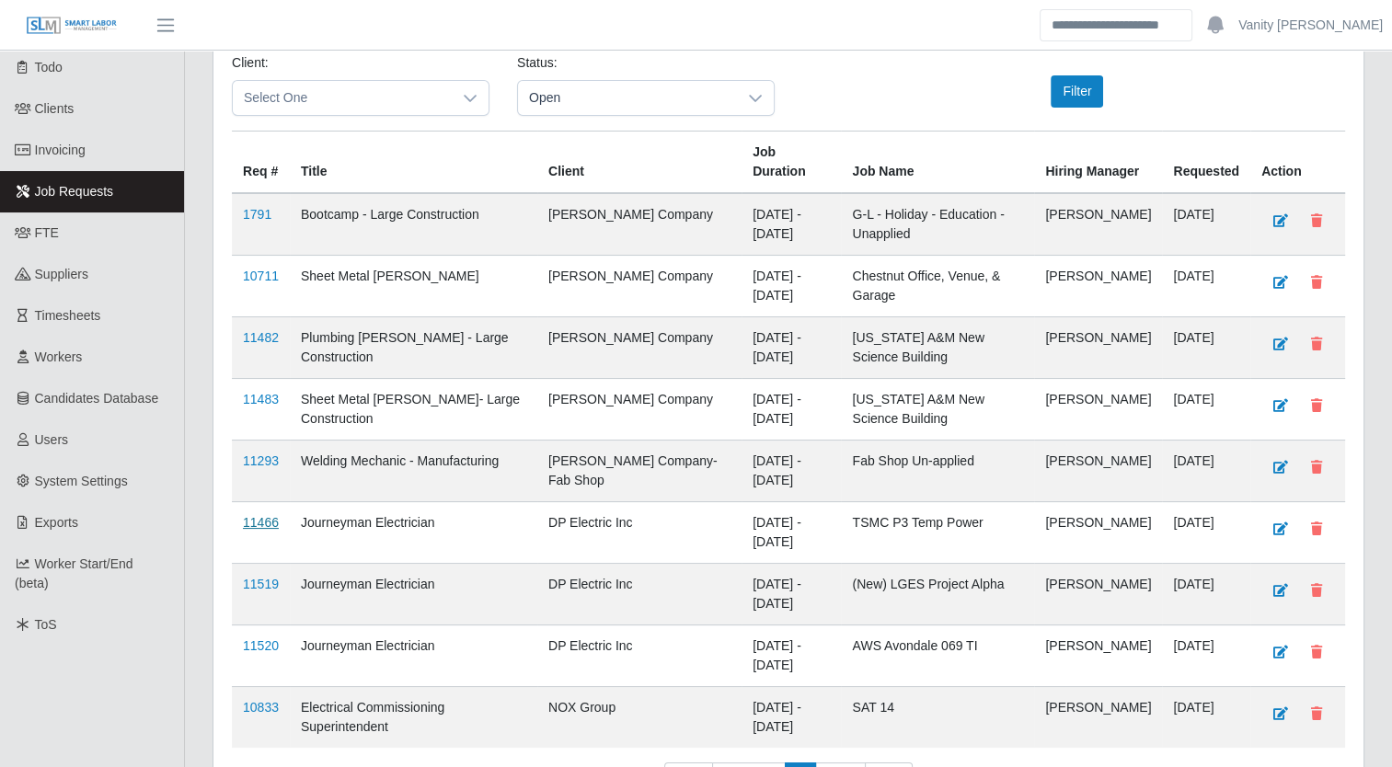
click at [257, 521] on link "11466" at bounding box center [261, 522] width 36 height 15
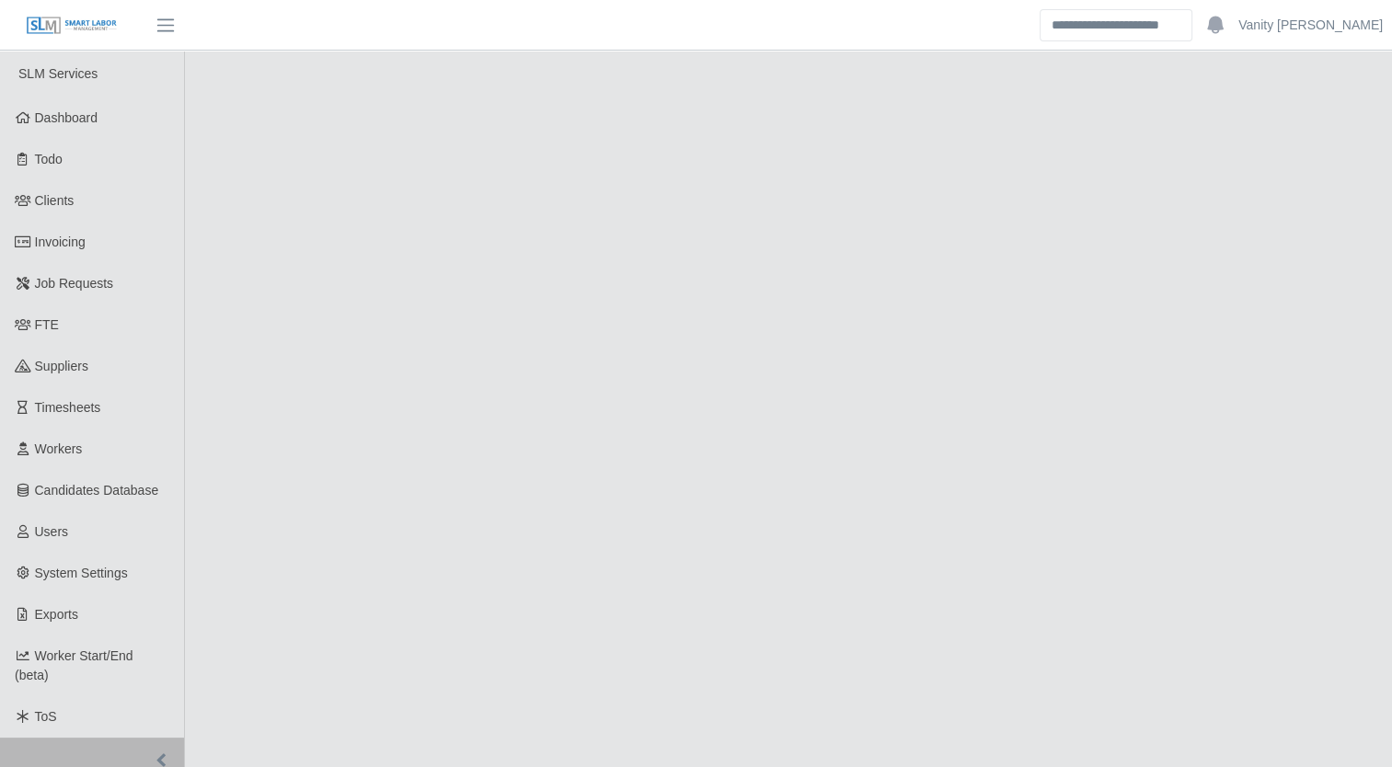
select select "****"
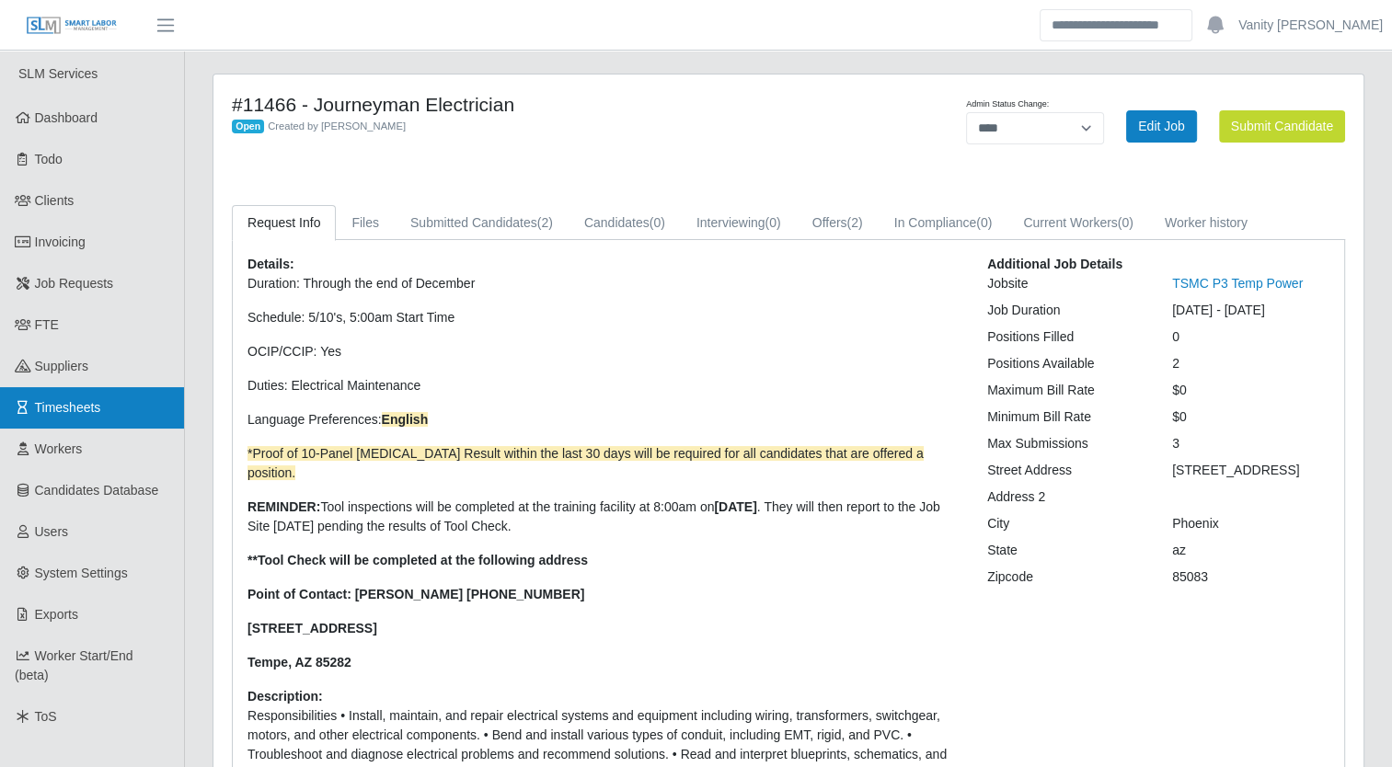
click at [40, 407] on span "Timesheets" at bounding box center [68, 407] width 66 height 15
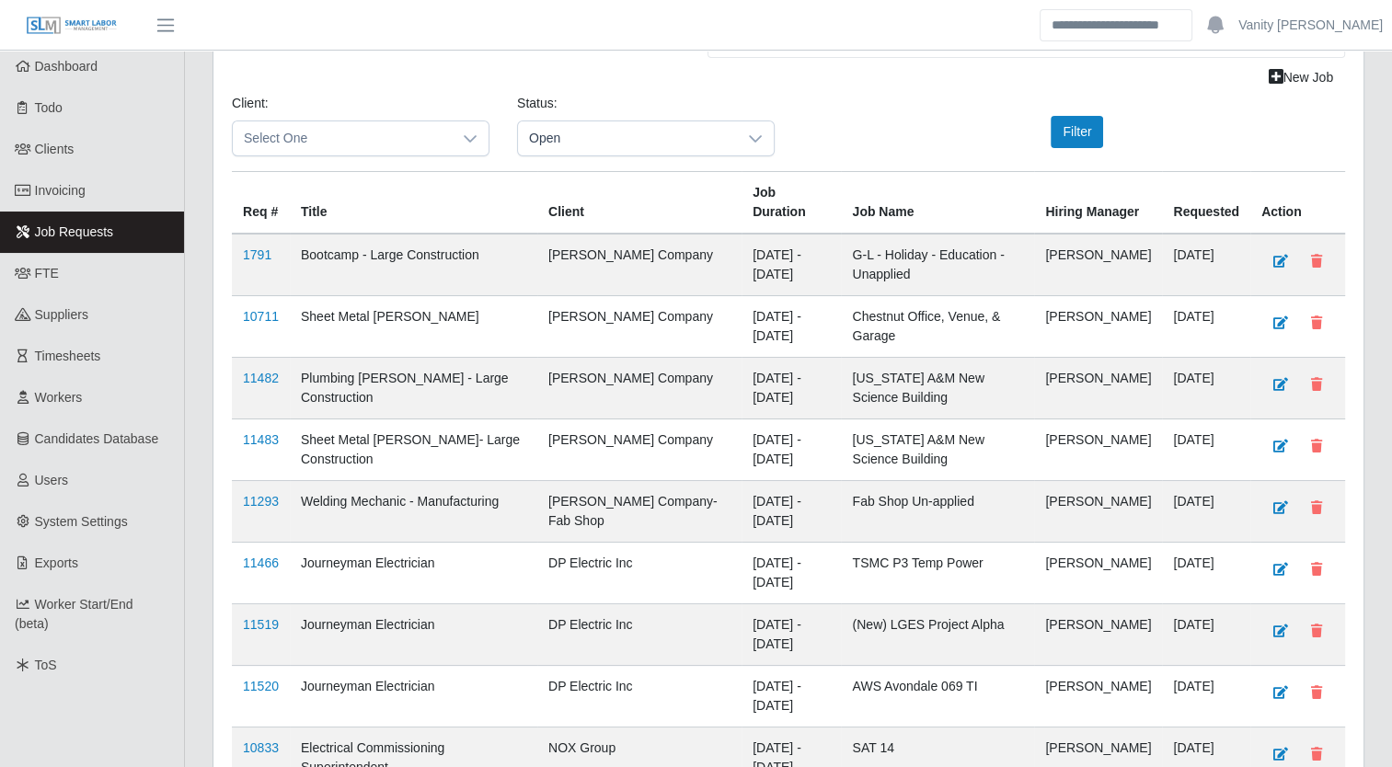
scroll to position [92, 0]
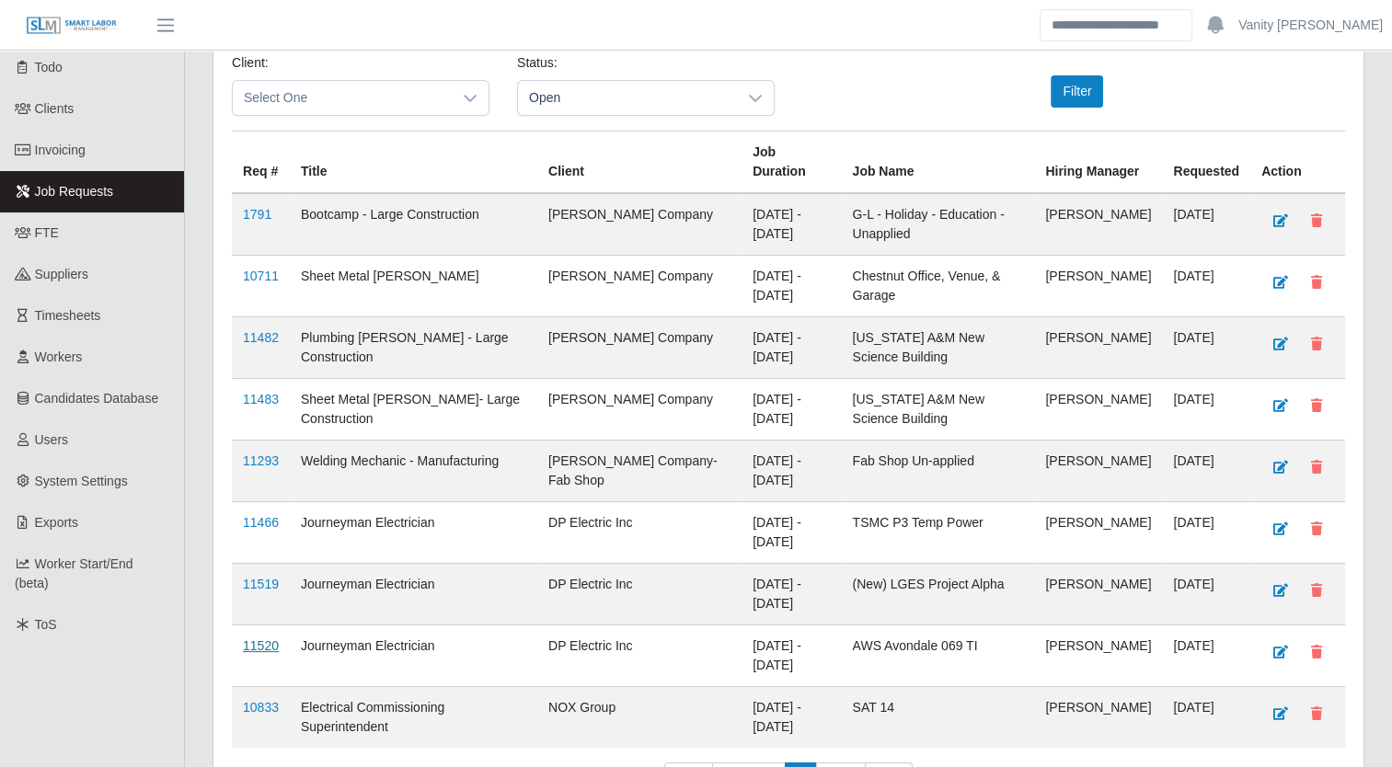
click at [265, 641] on link "11520" at bounding box center [261, 646] width 36 height 15
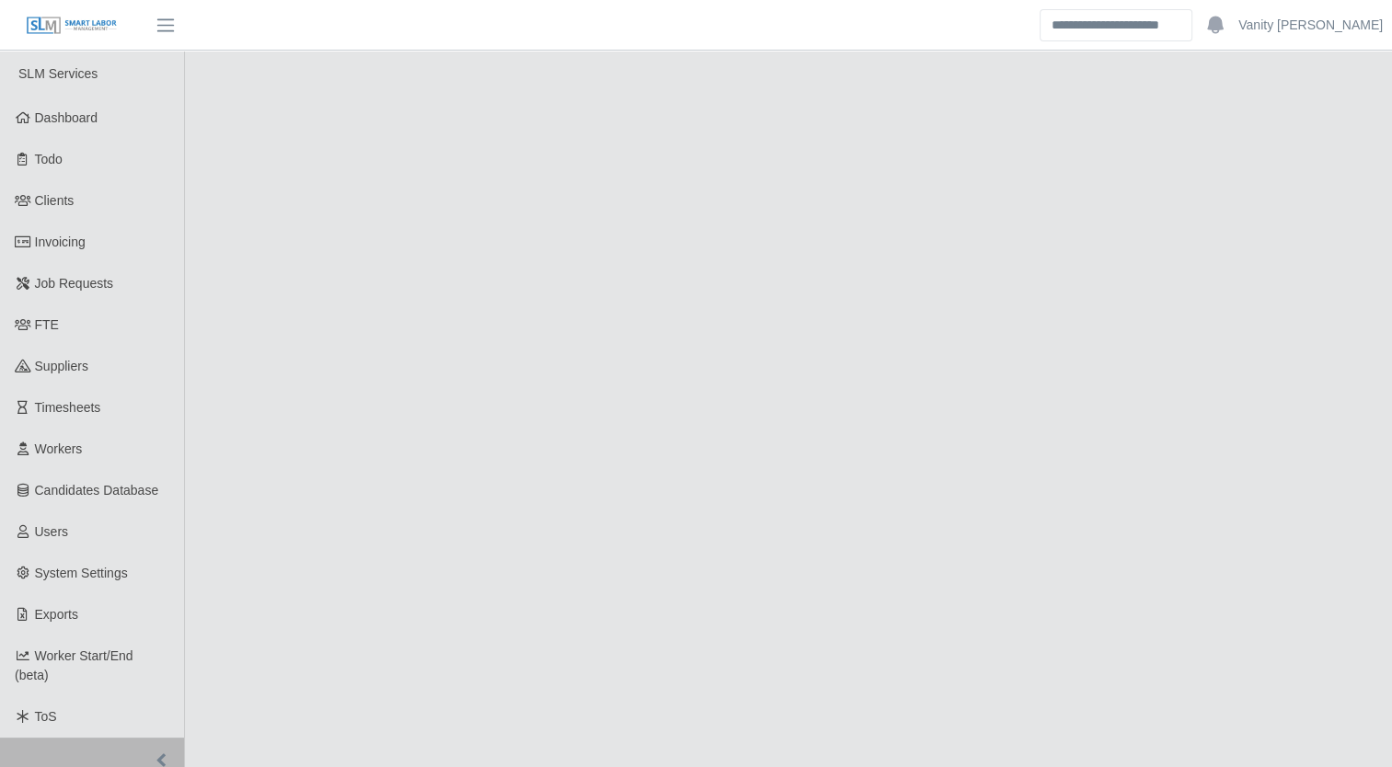
select select "****"
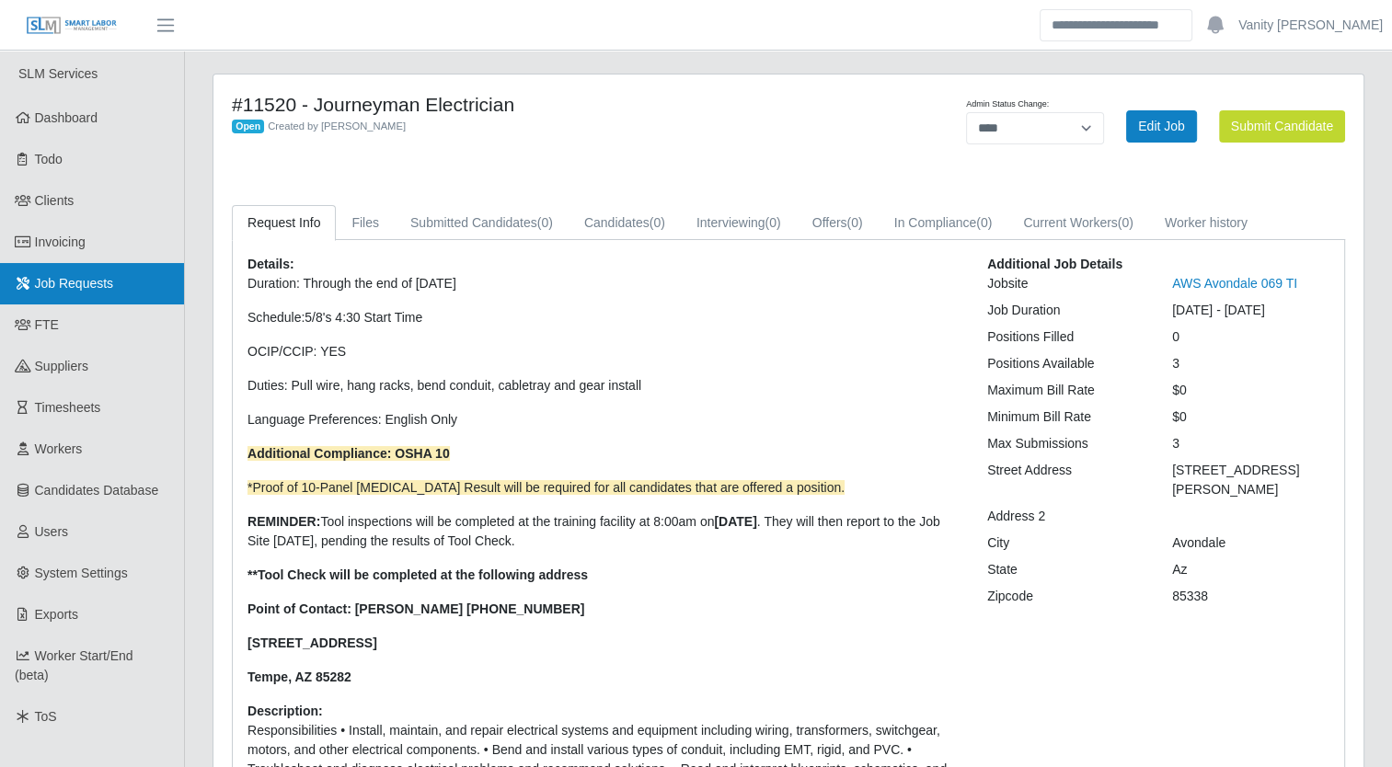
click at [79, 290] on span "Job Requests" at bounding box center [74, 283] width 79 height 15
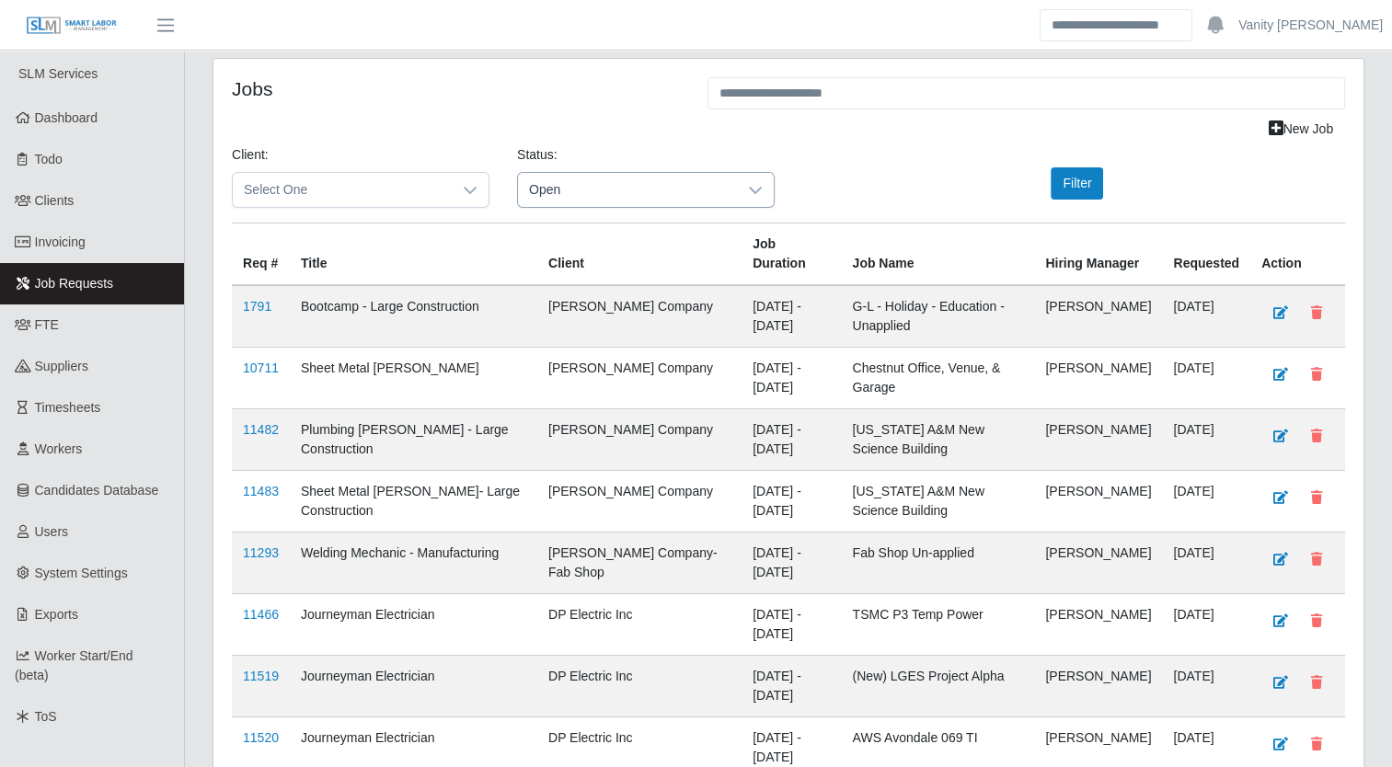
click at [751, 187] on icon at bounding box center [755, 190] width 13 height 7
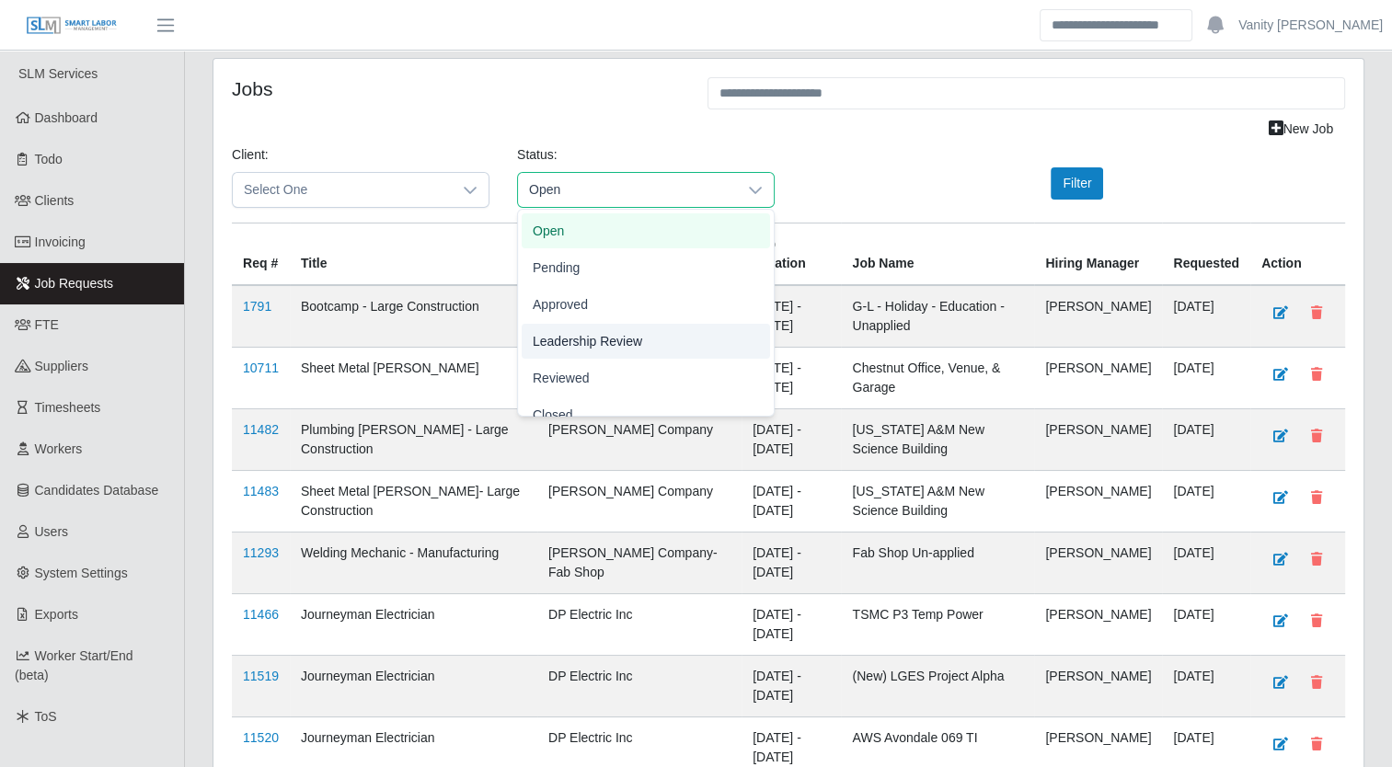
scroll to position [57, 0]
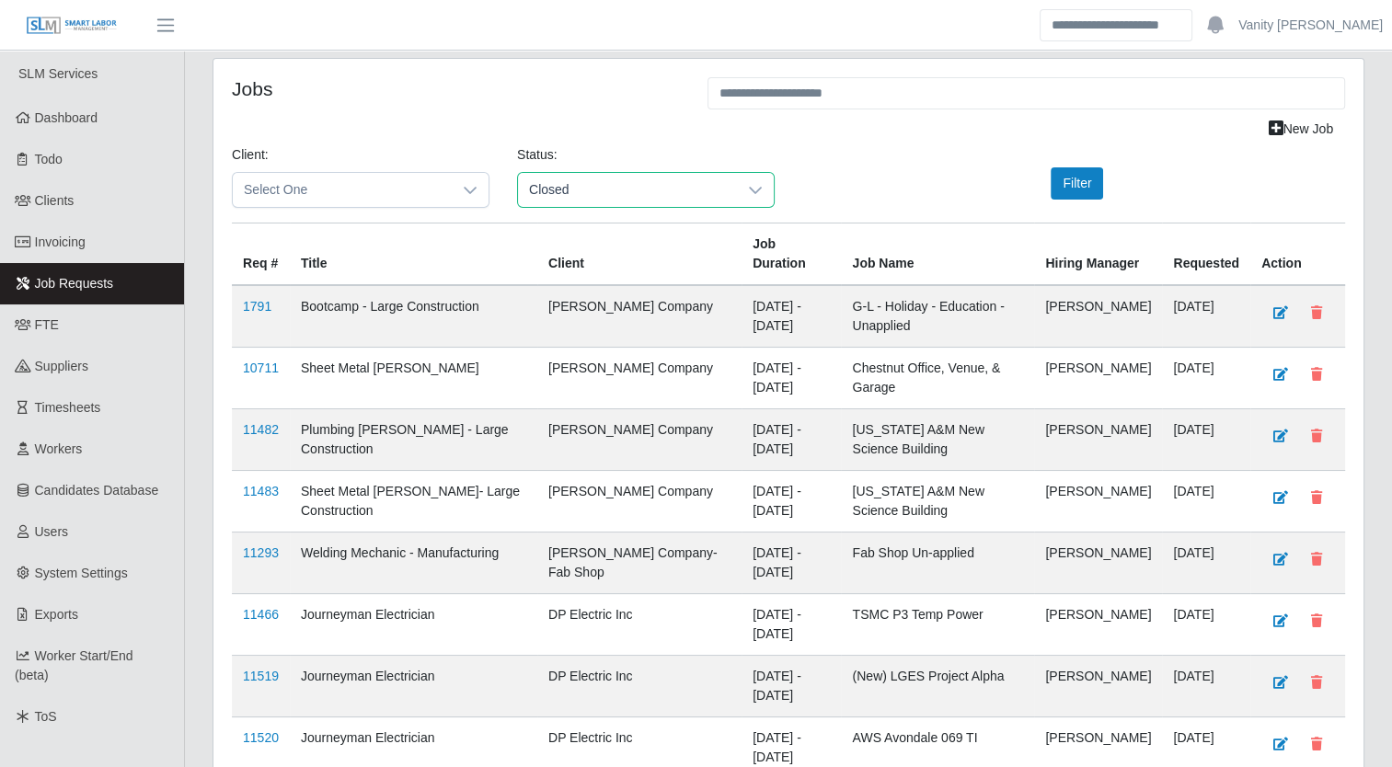
click at [591, 400] on li "Closed" at bounding box center [646, 394] width 248 height 35
click at [477, 183] on icon at bounding box center [470, 190] width 15 height 15
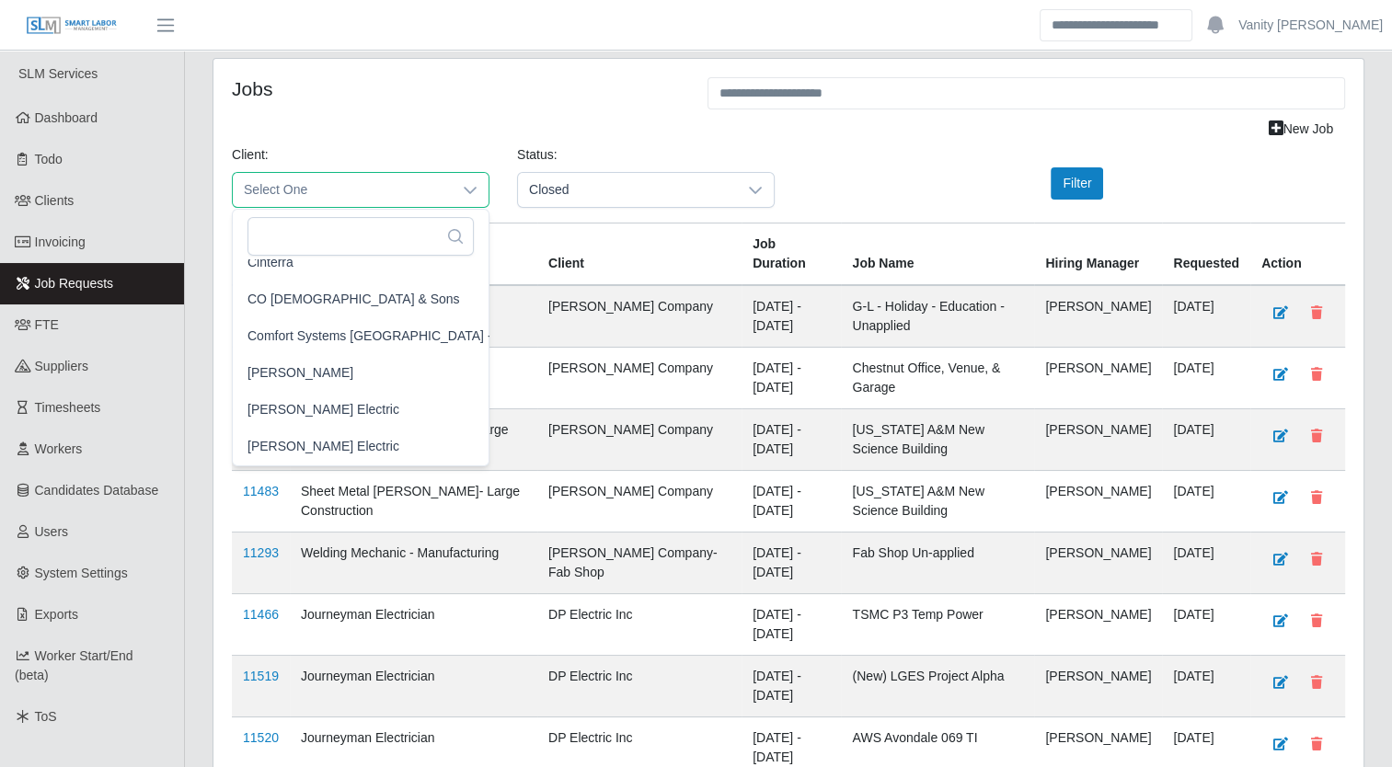
scroll to position [644, 0]
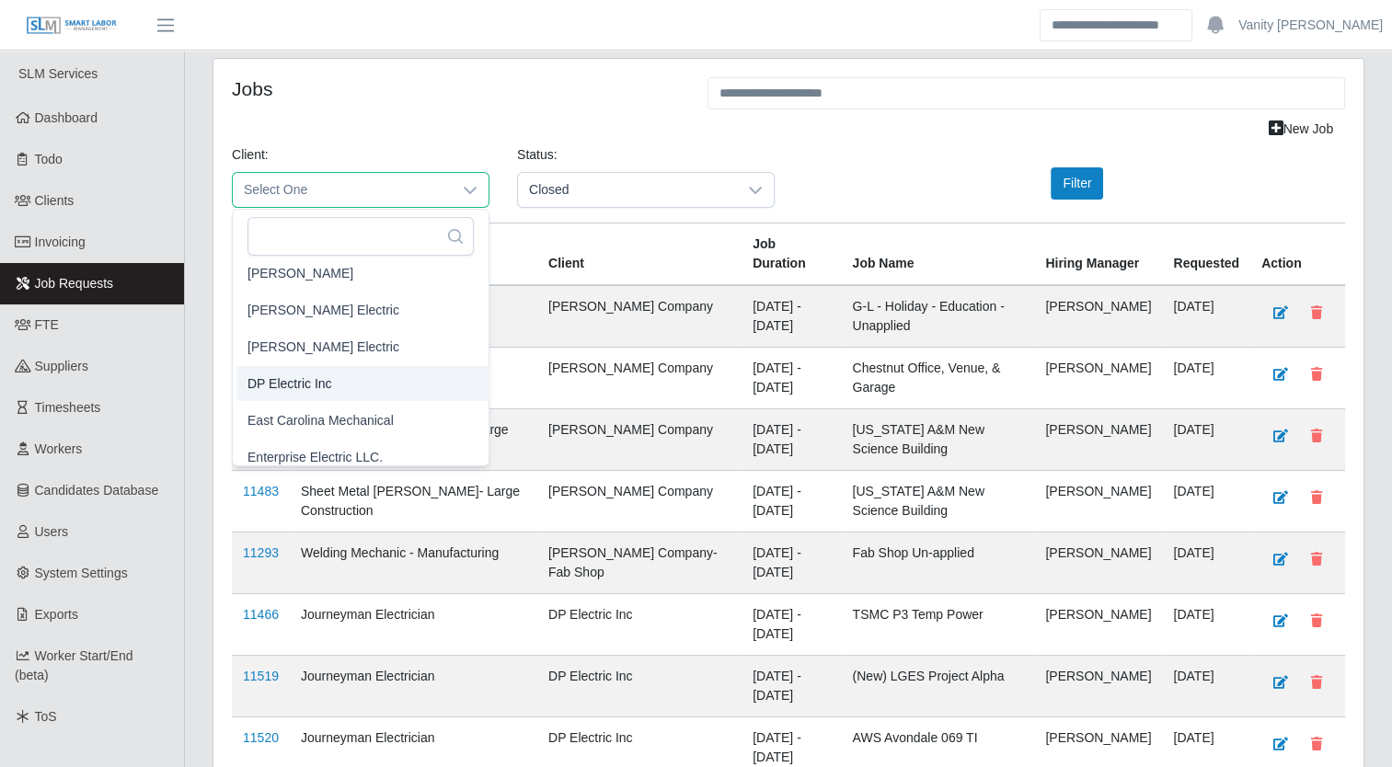
click at [317, 384] on span "DP Electric Inc" at bounding box center [290, 384] width 85 height 19
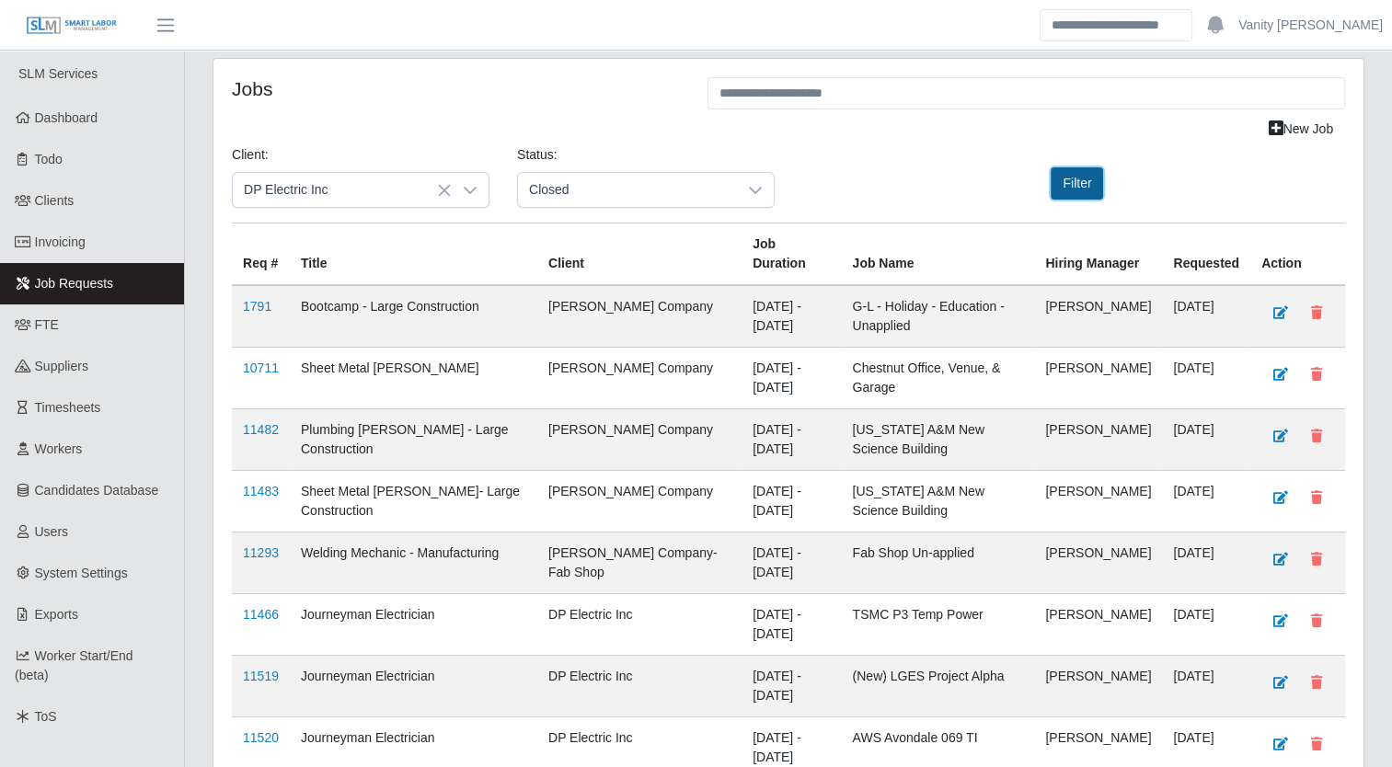
click at [1088, 170] on button "Filter" at bounding box center [1077, 183] width 52 height 32
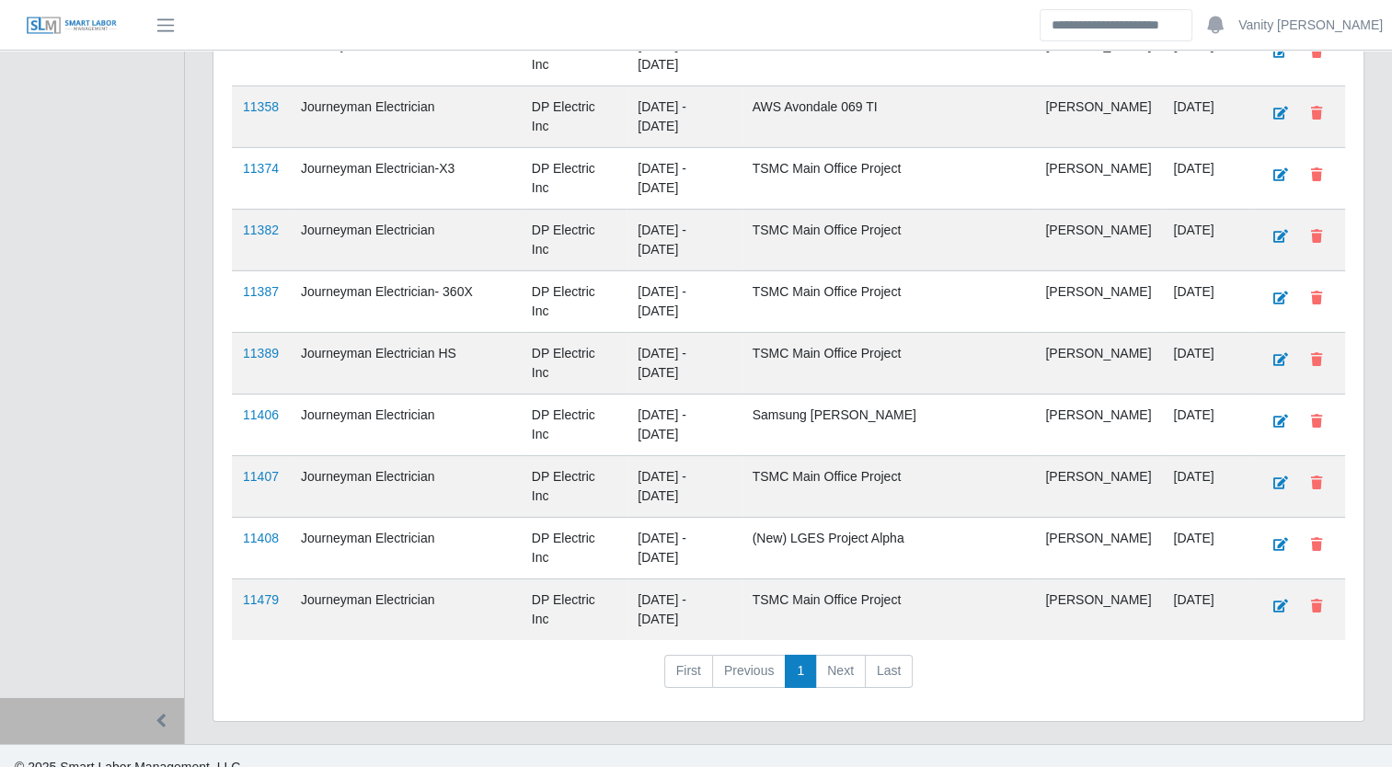
scroll to position [12912, 0]
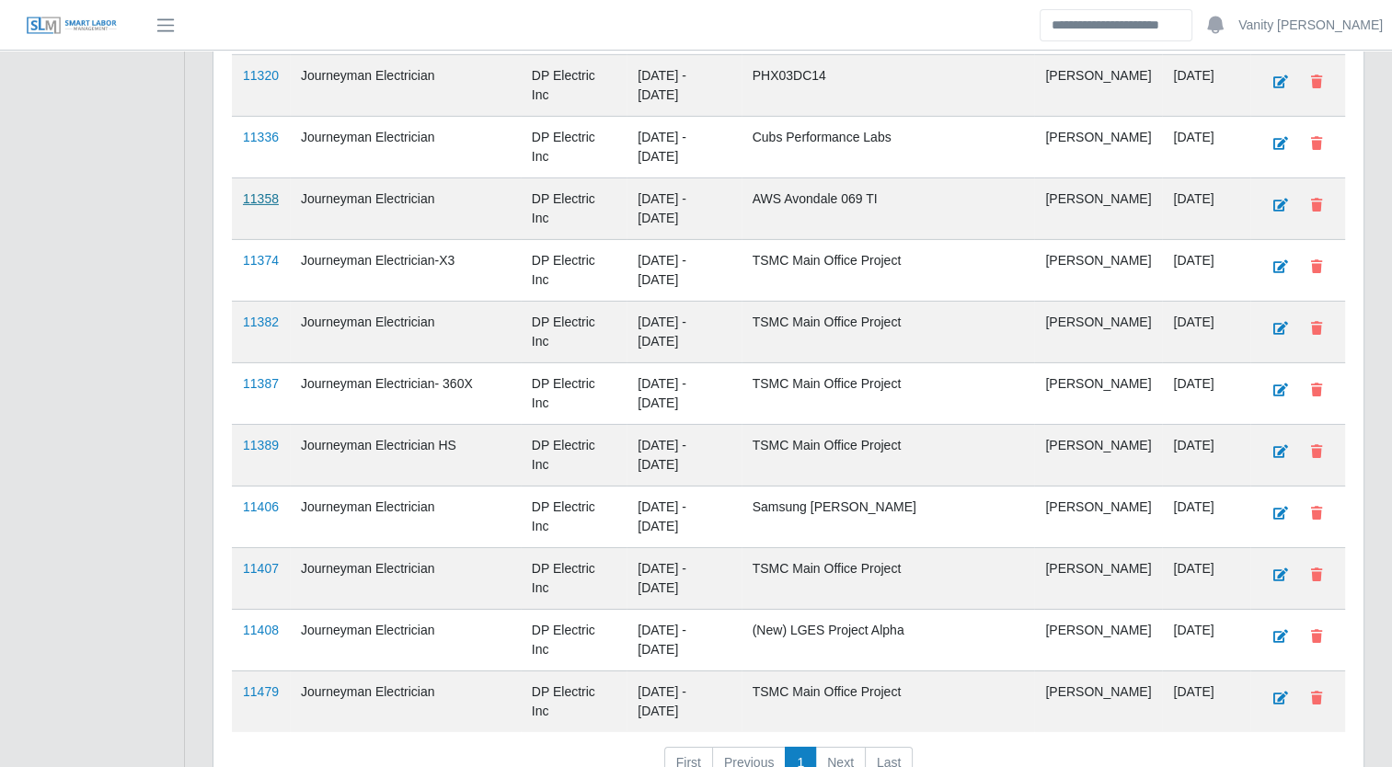
click at [259, 191] on link "11358" at bounding box center [261, 198] width 36 height 15
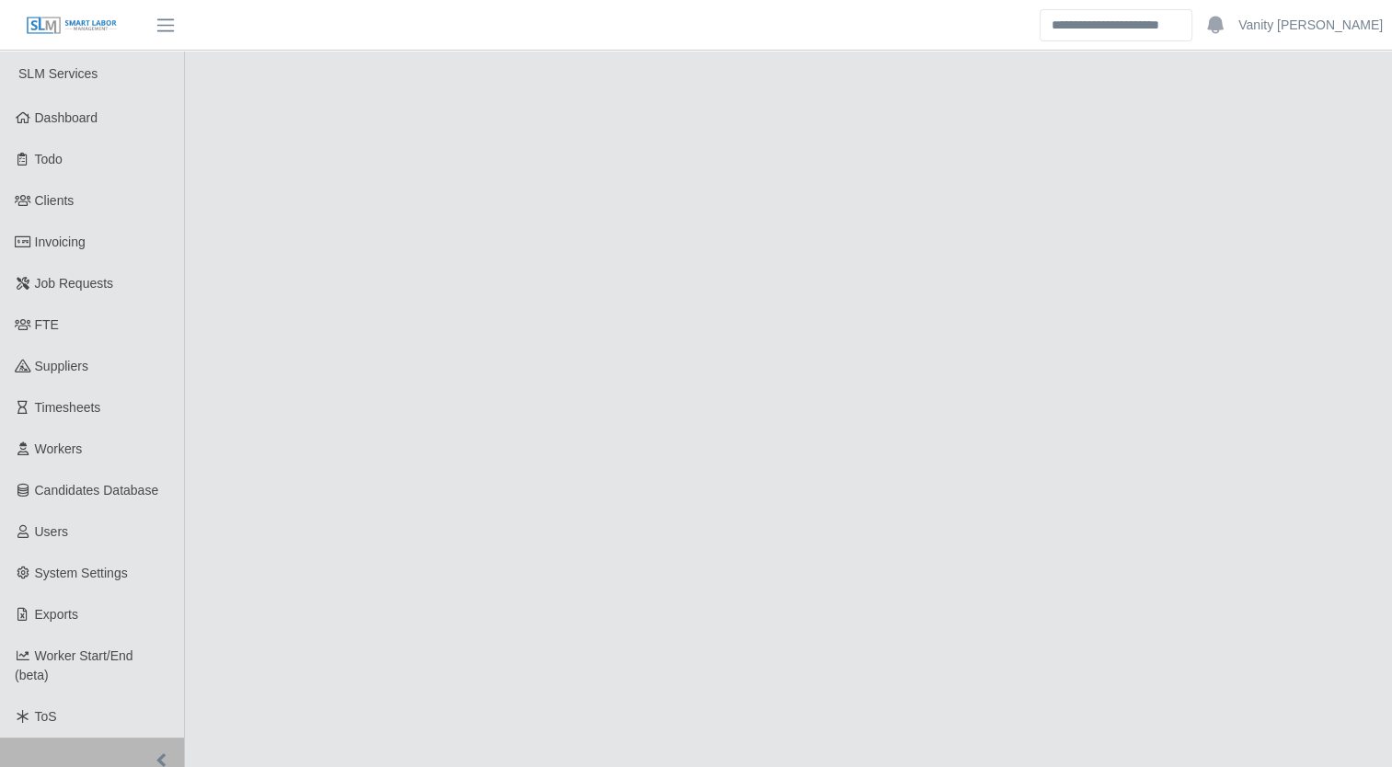
select select "******"
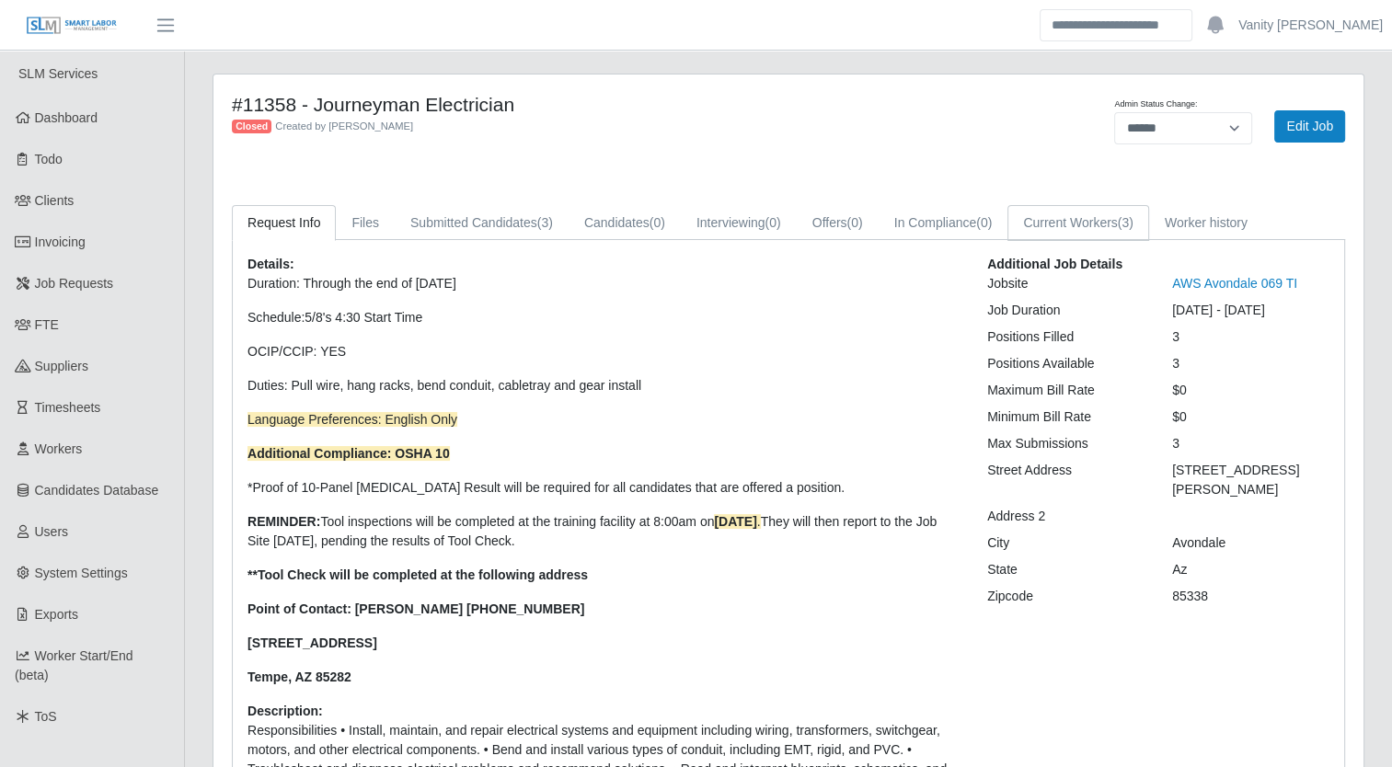
click at [1085, 214] on link "Current Workers (3)" at bounding box center [1079, 223] width 142 height 36
